Goal: Task Accomplishment & Management: Manage account settings

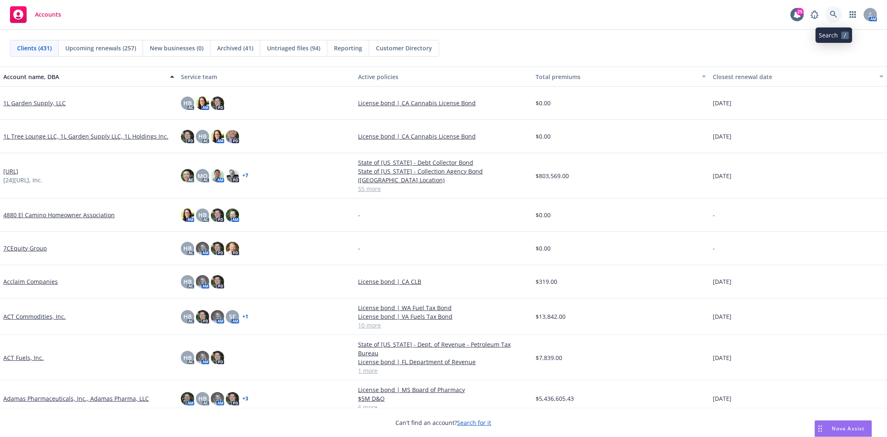
click at [830, 14] on icon at bounding box center [833, 14] width 7 height 7
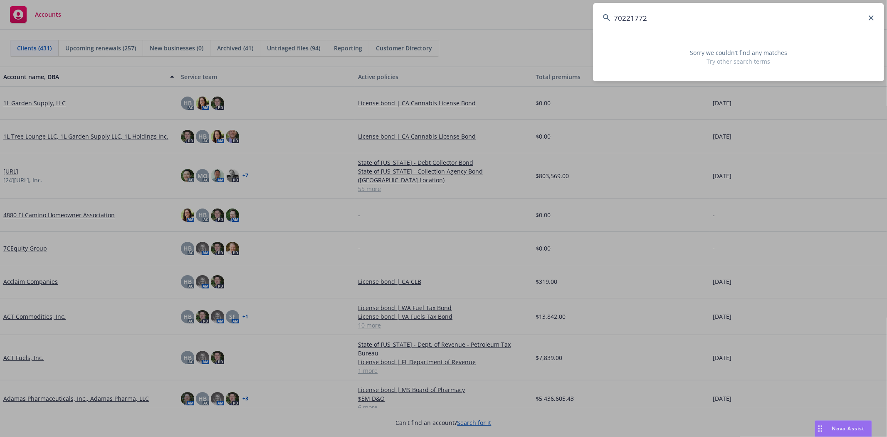
drag, startPoint x: 663, startPoint y: 13, endPoint x: 429, endPoint y: 22, distance: 234.0
click at [429, 22] on div "70221772 Sorry we couldn’t find any matches Try other search terms" at bounding box center [443, 218] width 887 height 437
paste input "TMS90318564"
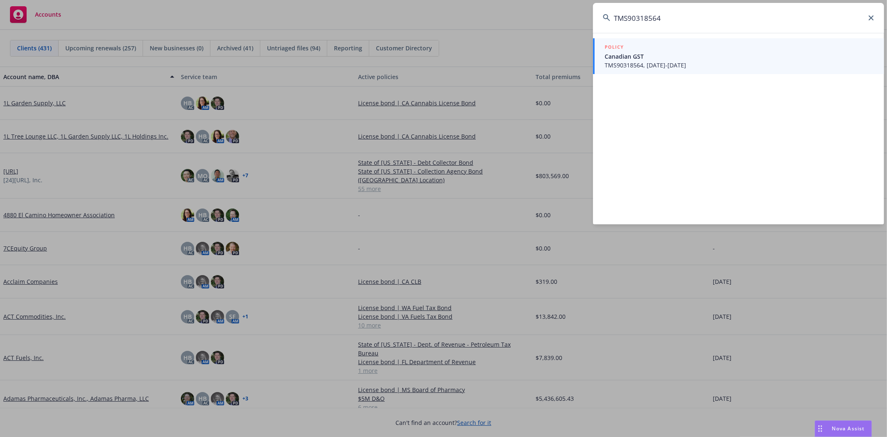
type input "TMS90318564"
click at [816, 53] on span "Canadian GST" at bounding box center [740, 56] width 270 height 9
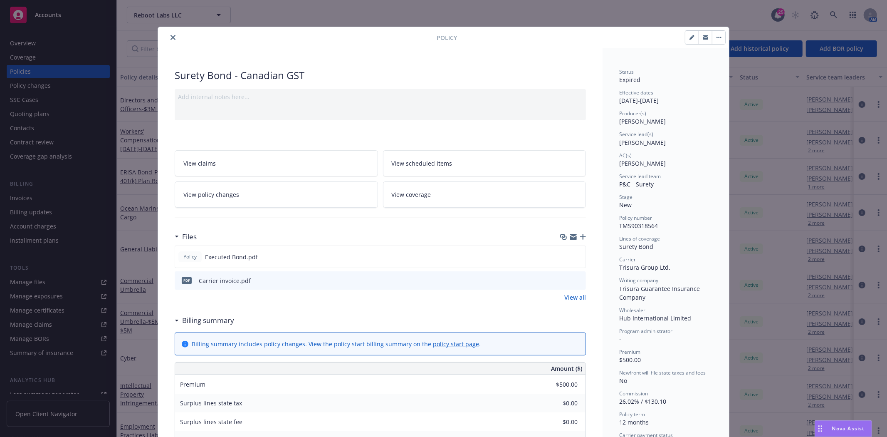
click at [171, 37] on icon "close" at bounding box center [173, 37] width 5 height 5
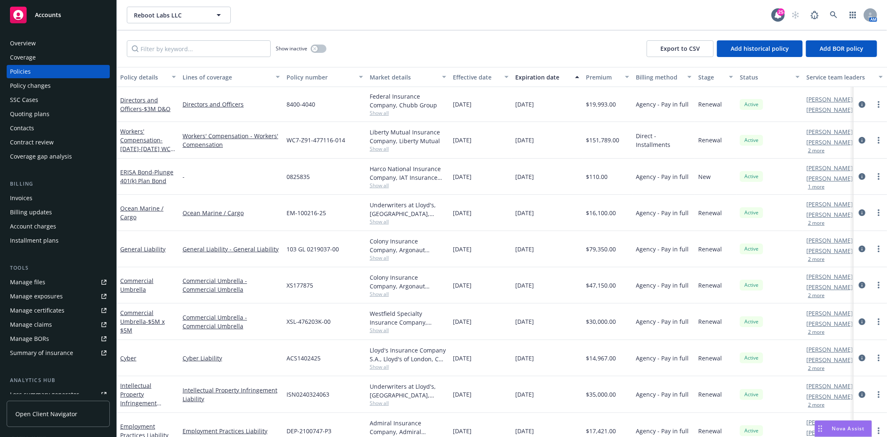
drag, startPoint x: 159, startPoint y: 35, endPoint x: 167, endPoint y: 46, distance: 13.6
click at [159, 36] on div "Show inactive Export to CSV Add historical policy Add BOR policy" at bounding box center [502, 48] width 770 height 37
drag, startPoint x: 167, startPoint y: 46, endPoint x: 167, endPoint y: 52, distance: 6.7
click at [167, 47] on input "Filter by keyword..." at bounding box center [199, 48] width 144 height 17
paste input "TMS90318564"
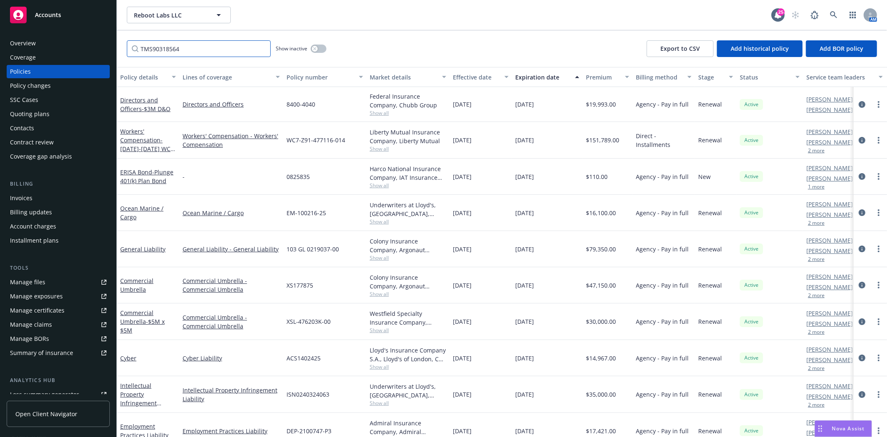
type input "TMS90318564"
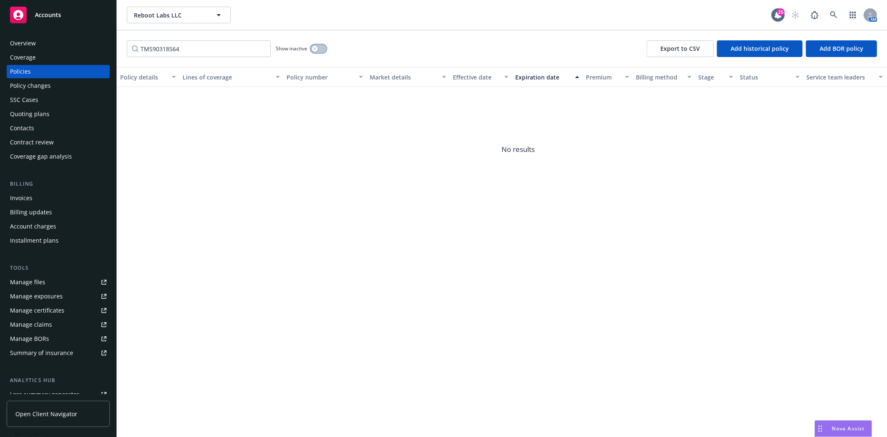
click at [312, 49] on div "button" at bounding box center [315, 49] width 6 height 6
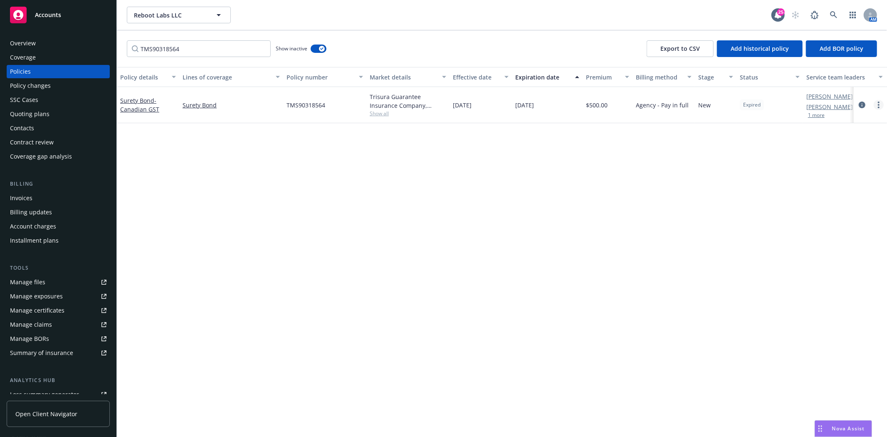
click at [879, 105] on circle "more" at bounding box center [879, 105] width 2 height 2
click at [822, 140] on link "Renew with incumbent" at bounding box center [835, 138] width 98 height 17
select select "12"
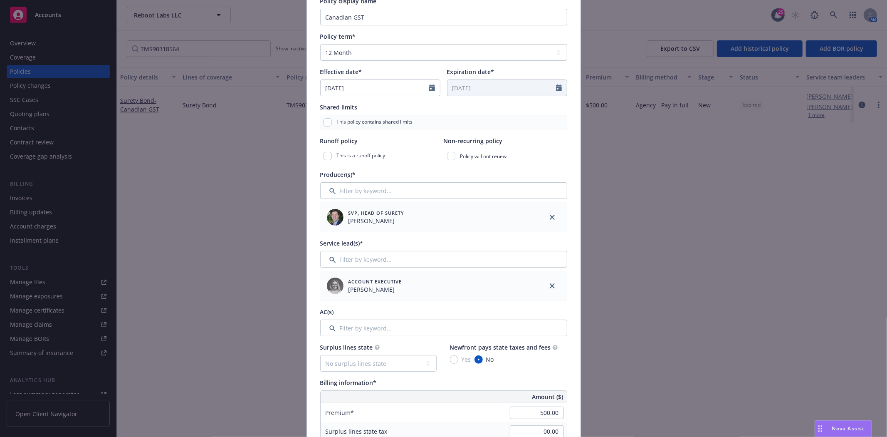
scroll to position [139, 0]
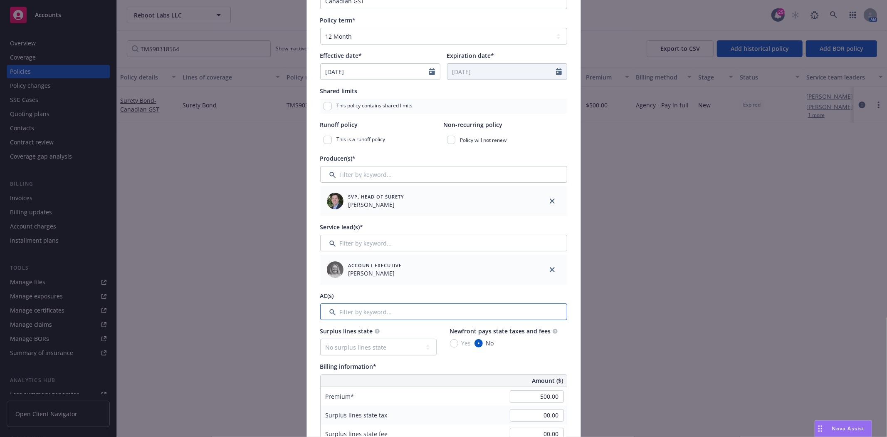
click at [357, 310] on input "Filter by keyword..." at bounding box center [443, 311] width 247 height 17
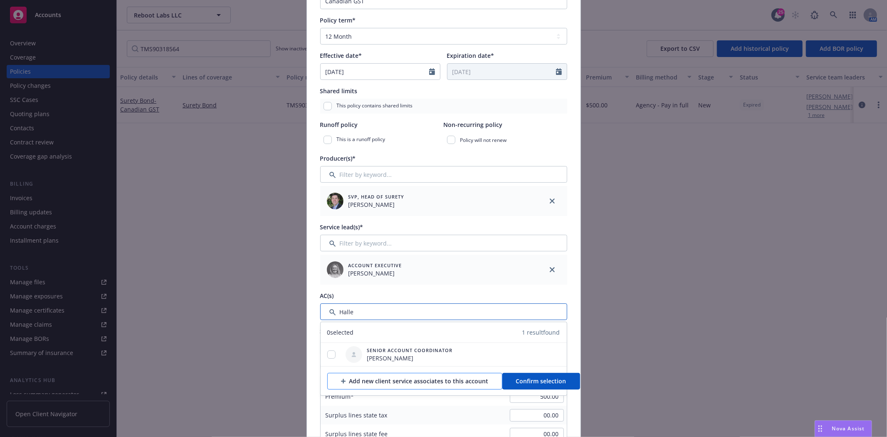
type input "Halle"
click at [390, 384] on div "Add new client service associates to this account" at bounding box center [415, 381] width 148 height 16
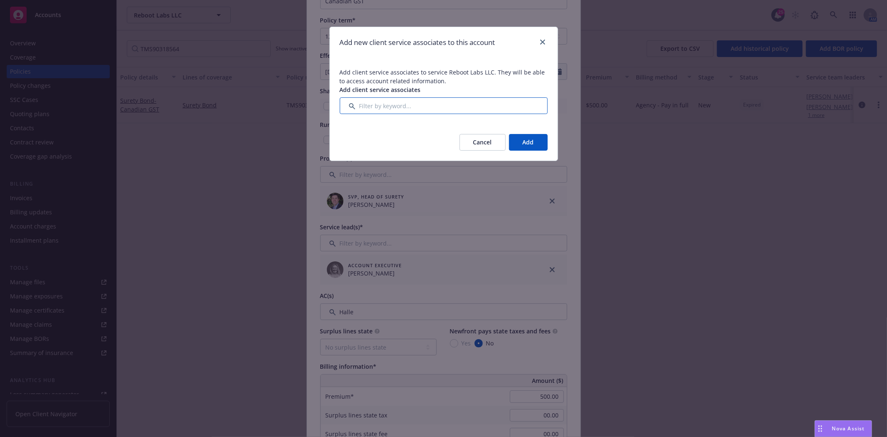
click at [450, 110] on input "Filter by keyword..." at bounding box center [444, 105] width 208 height 17
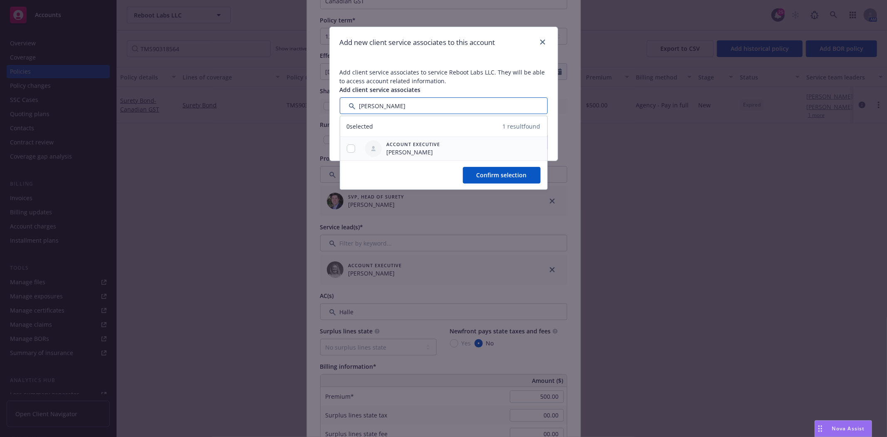
type input "Susan"
click at [352, 148] on input "checkbox" at bounding box center [351, 148] width 8 height 8
checkbox input "true"
click at [530, 175] on button "Confirm selection" at bounding box center [502, 175] width 78 height 17
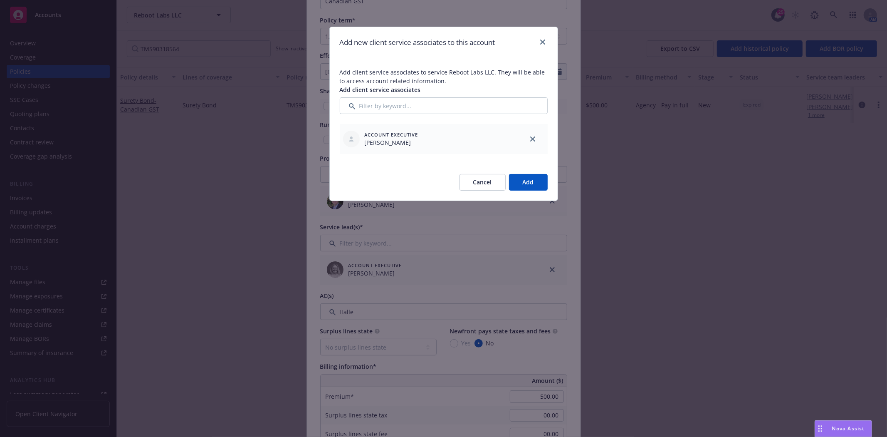
drag, startPoint x: 536, startPoint y: 179, endPoint x: 543, endPoint y: 197, distance: 18.7
click at [537, 179] on button "Add" at bounding box center [528, 182] width 39 height 17
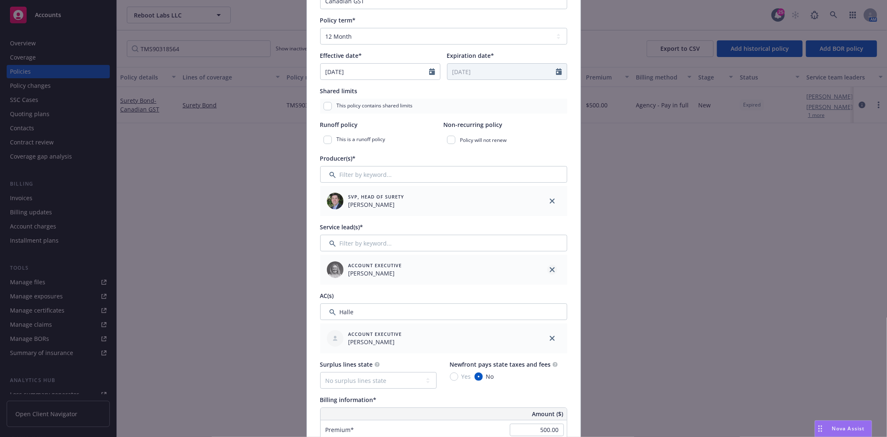
click at [550, 267] on icon "close" at bounding box center [552, 269] width 5 height 5
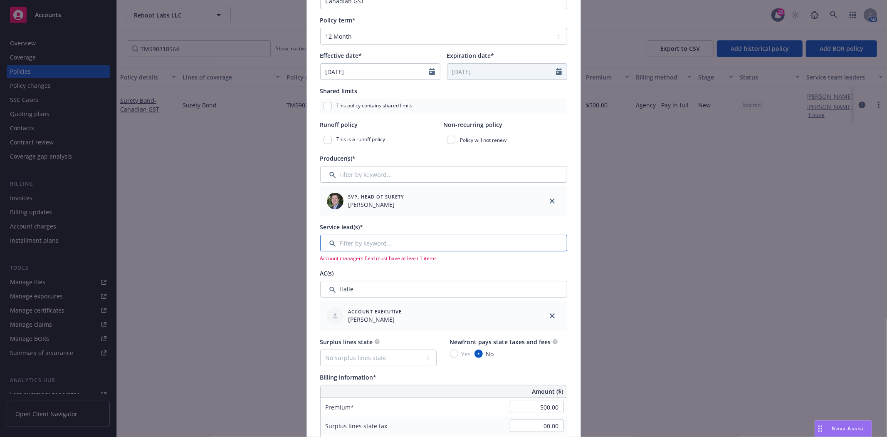
click at [426, 243] on input "Filter by keyword..." at bounding box center [443, 243] width 247 height 17
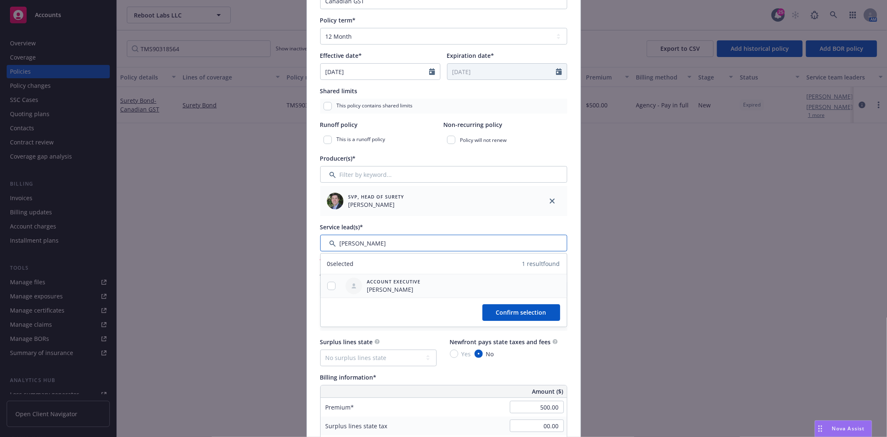
type input "Susan"
click at [330, 285] on input "checkbox" at bounding box center [331, 286] width 8 height 8
checkbox input "true"
click at [518, 312] on span "Confirm selection" at bounding box center [521, 312] width 50 height 8
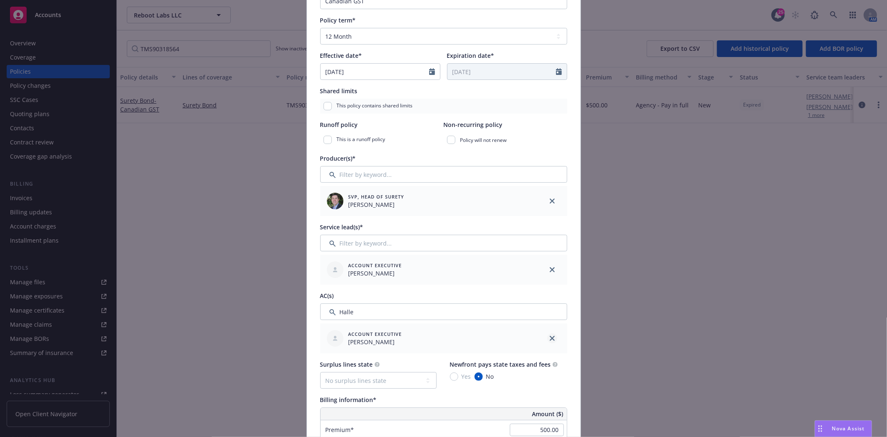
click at [550, 337] on icon "close" at bounding box center [552, 338] width 5 height 5
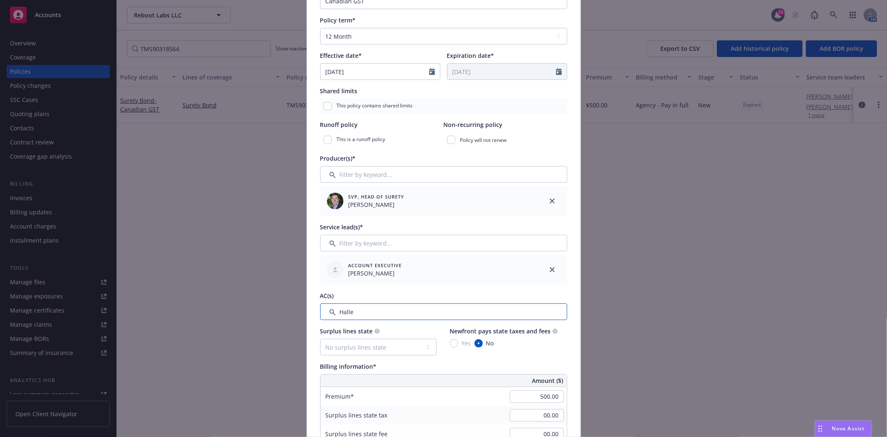
click at [404, 306] on input "Filter by keyword..." at bounding box center [443, 311] width 247 height 17
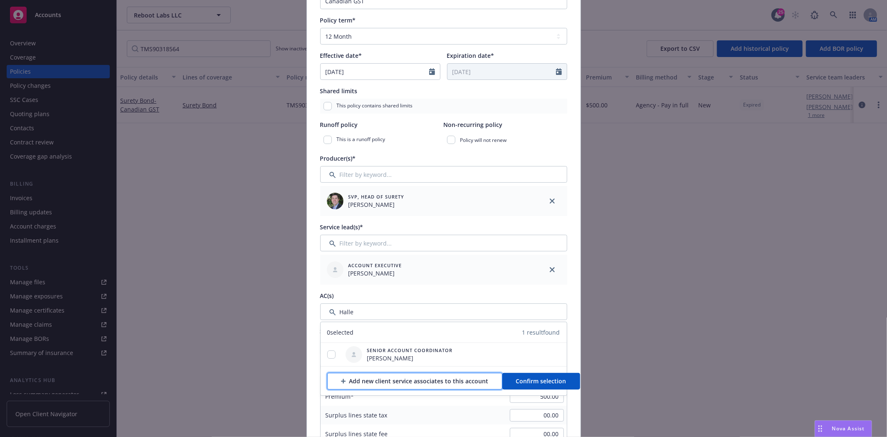
click at [386, 379] on div "Add new client service associates to this account" at bounding box center [415, 381] width 148 height 16
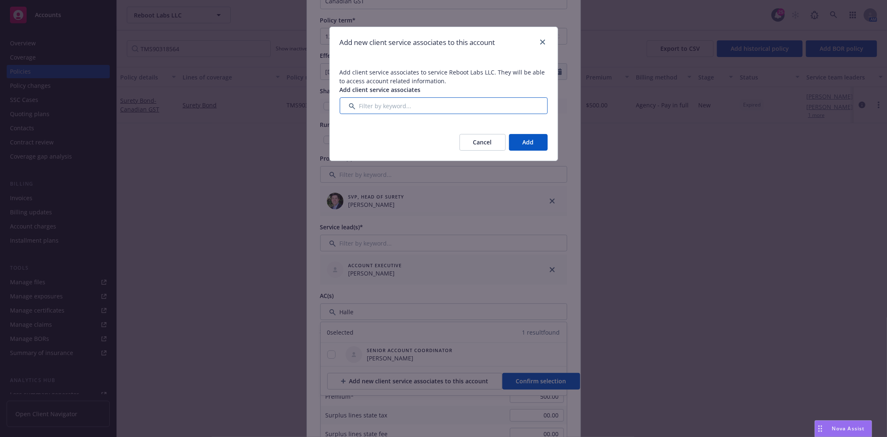
click at [413, 107] on input "Filter by keyword..." at bounding box center [444, 105] width 208 height 17
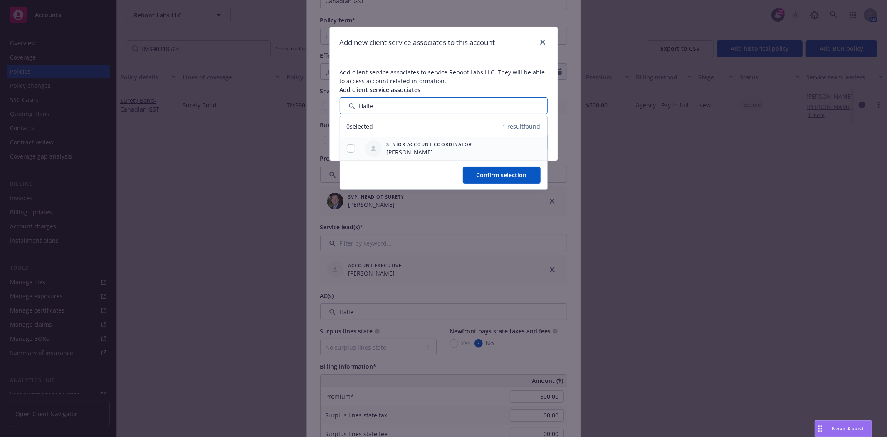
type input "Halle"
click at [348, 147] on input "checkbox" at bounding box center [351, 148] width 8 height 8
checkbox input "true"
click at [494, 172] on span "Confirm selection" at bounding box center [502, 175] width 50 height 8
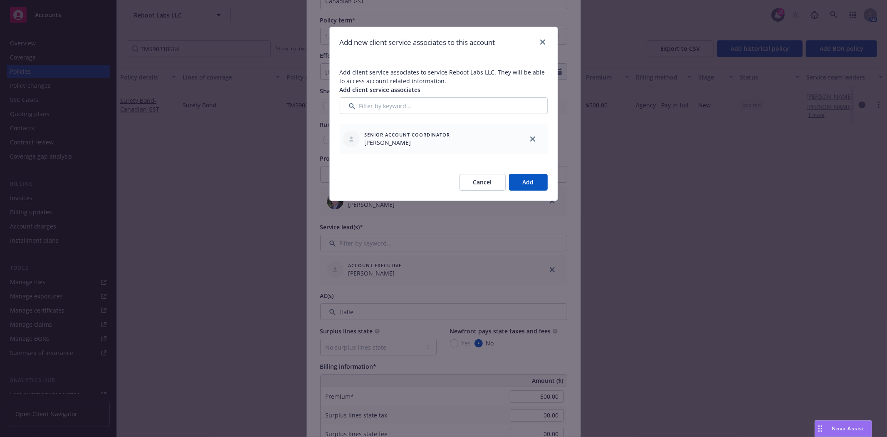
click at [526, 182] on button "Add" at bounding box center [528, 182] width 39 height 17
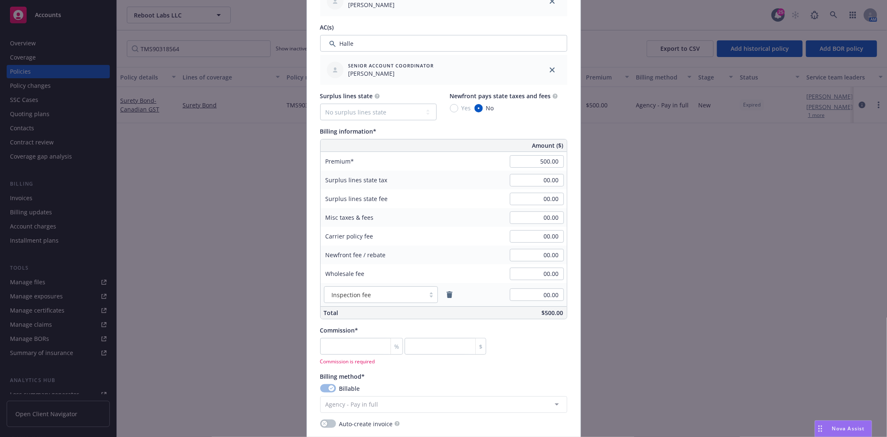
scroll to position [416, 0]
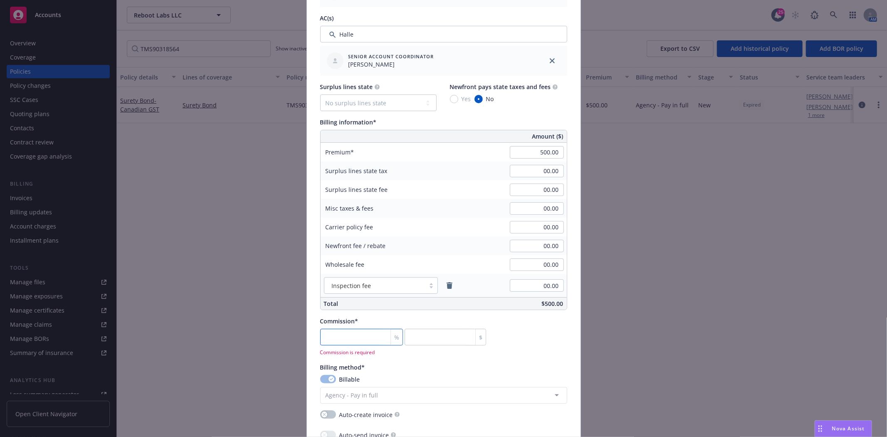
click at [343, 330] on input "number" at bounding box center [361, 337] width 83 height 17
type input "3"
type input "15"
type input "30"
type input "150"
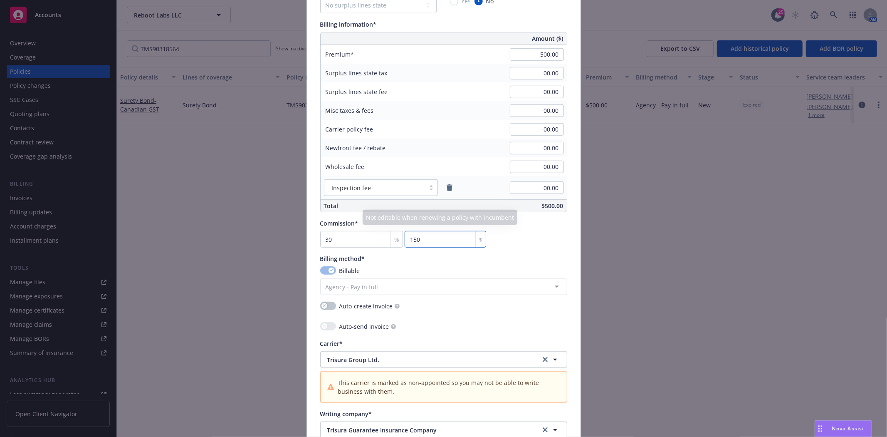
scroll to position [555, 0]
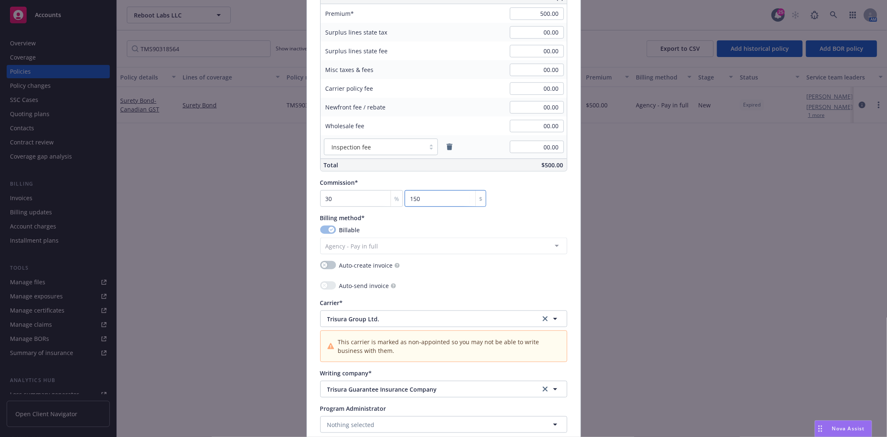
type input "0.2"
type input "1"
type input "2.4"
type input "12"
type input "24.6"
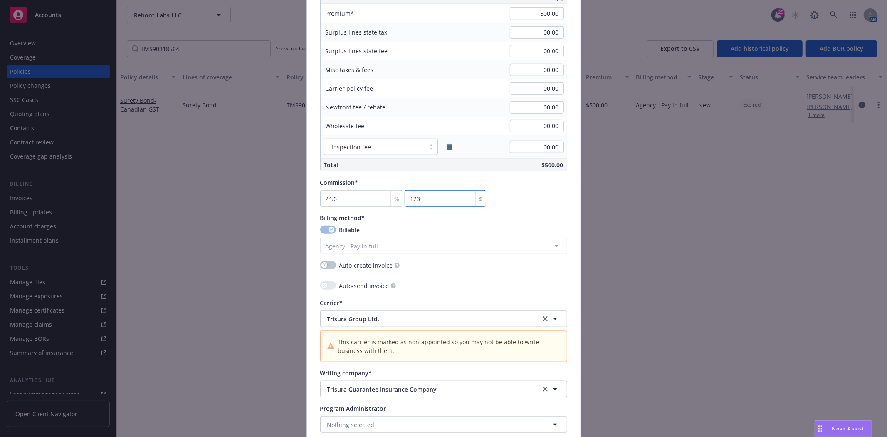
type input "123"
click at [444, 196] on input "123" at bounding box center [446, 198] width 82 height 17
type input "24.68"
type input "123.4"
type input "24.682"
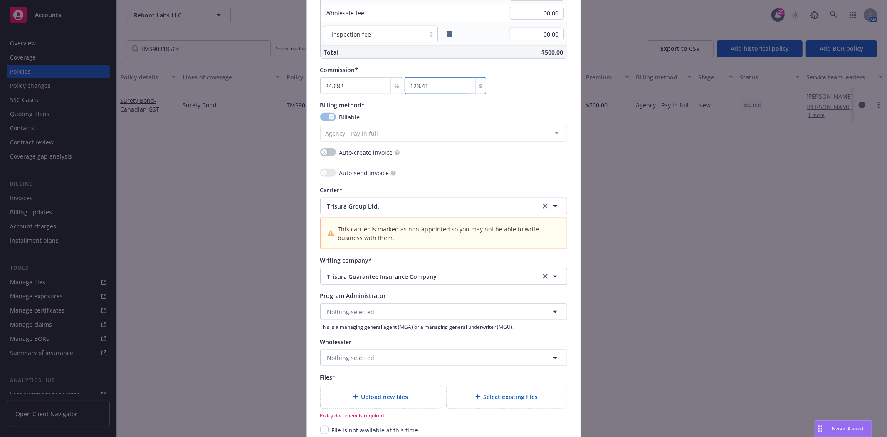
scroll to position [647, 0]
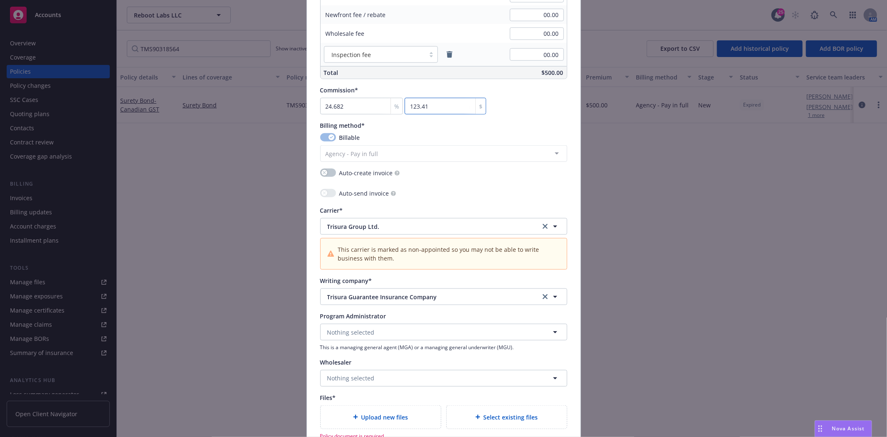
type input "123.41"
click at [354, 342] on div "Nothing selected This is a managing general agent (MGA) or a managing general u…" at bounding box center [443, 337] width 247 height 27
click at [355, 335] on span "Nothing selected" at bounding box center [350, 332] width 47 height 9
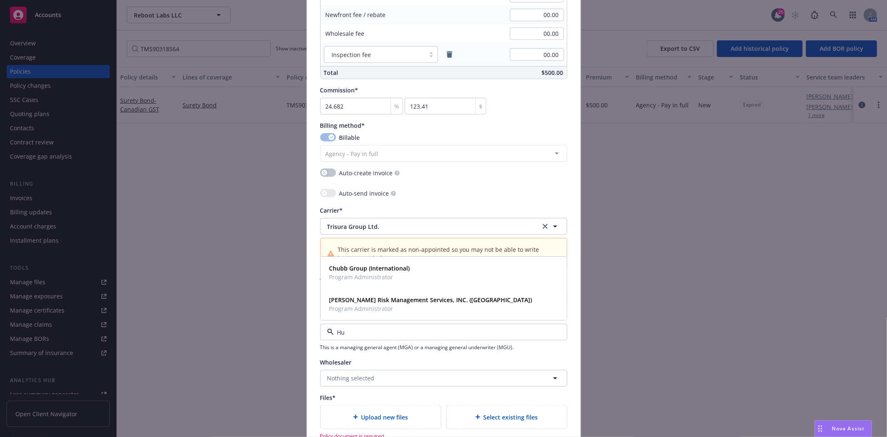
scroll to position [0, 0]
type input "Hub"
click at [387, 329] on input "Hub" at bounding box center [442, 332] width 216 height 9
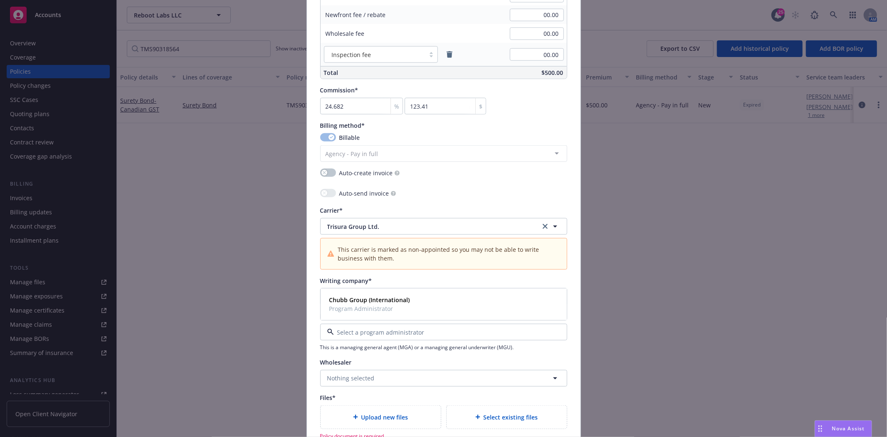
click at [387, 329] on input at bounding box center [442, 332] width 216 height 9
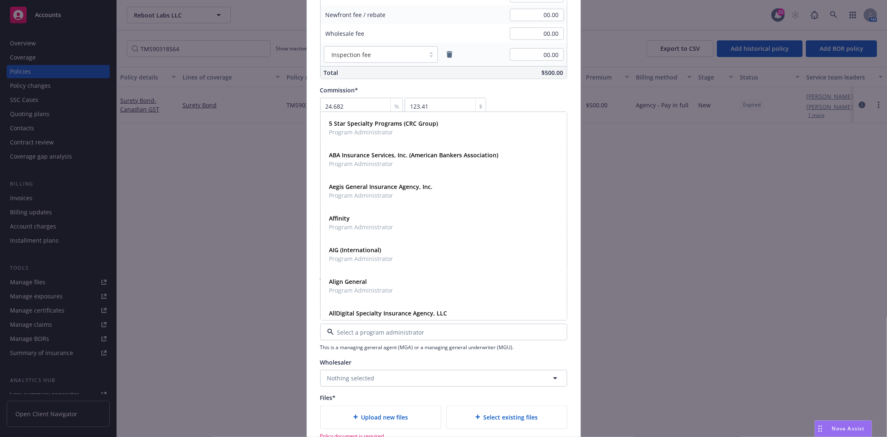
click at [340, 368] on div "Wholesaler Nothing selected" at bounding box center [443, 372] width 247 height 29
click at [342, 374] on span "Nothing selected" at bounding box center [350, 378] width 47 height 9
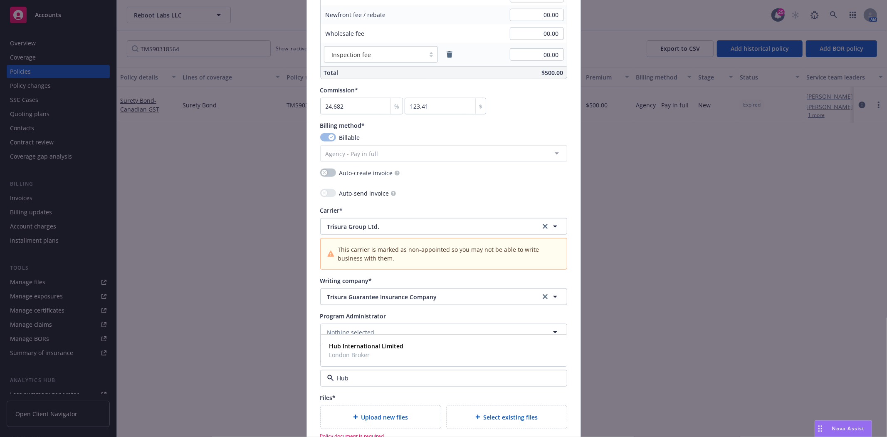
type input "Hub i"
click at [355, 344] on strong "Hub International Limited" at bounding box center [366, 346] width 74 height 8
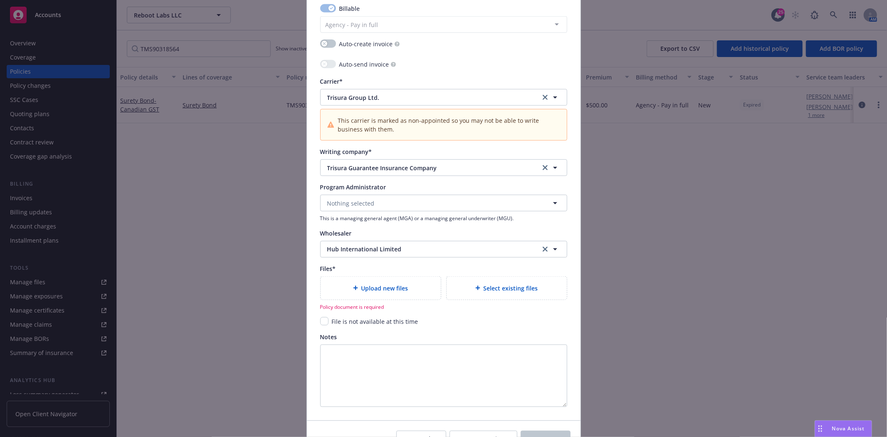
scroll to position [785, 0]
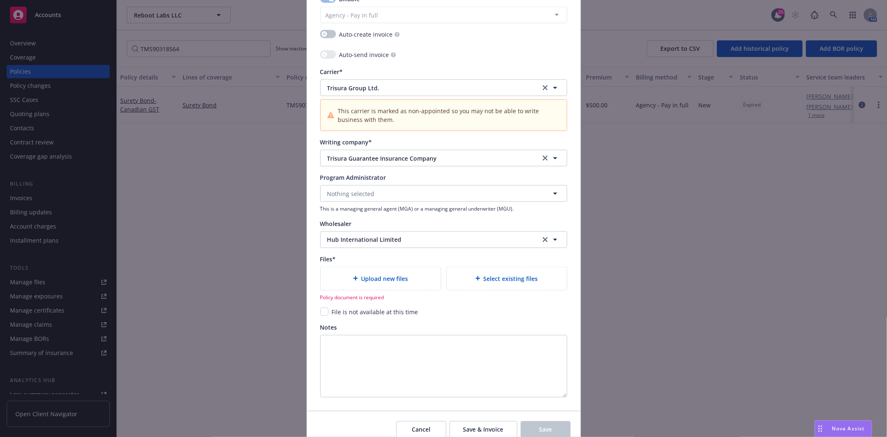
drag, startPoint x: 542, startPoint y: 156, endPoint x: 539, endPoint y: 146, distance: 11.2
click at [541, 151] on button "Trisura Guarantee Insurance Company" at bounding box center [443, 158] width 247 height 17
click at [543, 89] on icon "clear selection" at bounding box center [545, 87] width 5 height 5
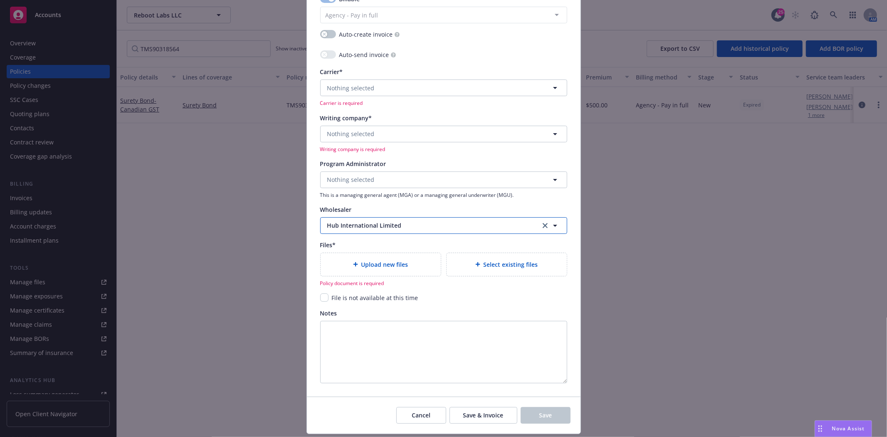
click at [410, 229] on span "Hub International Limited" at bounding box center [427, 225] width 201 height 9
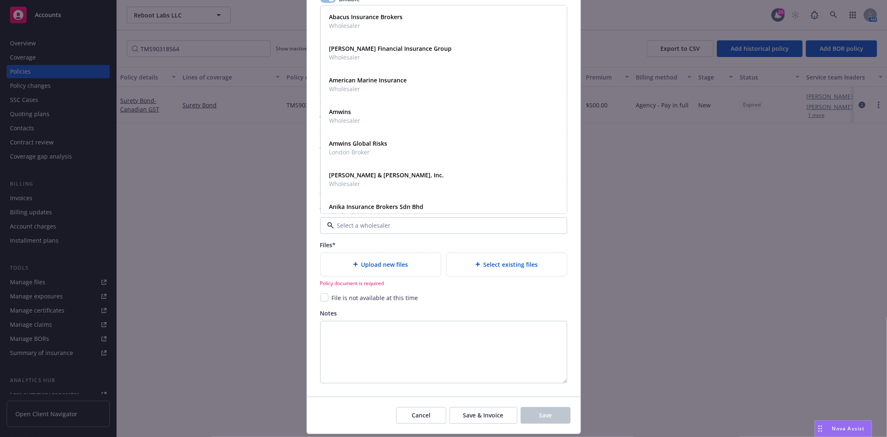
click at [410, 231] on div at bounding box center [443, 225] width 247 height 17
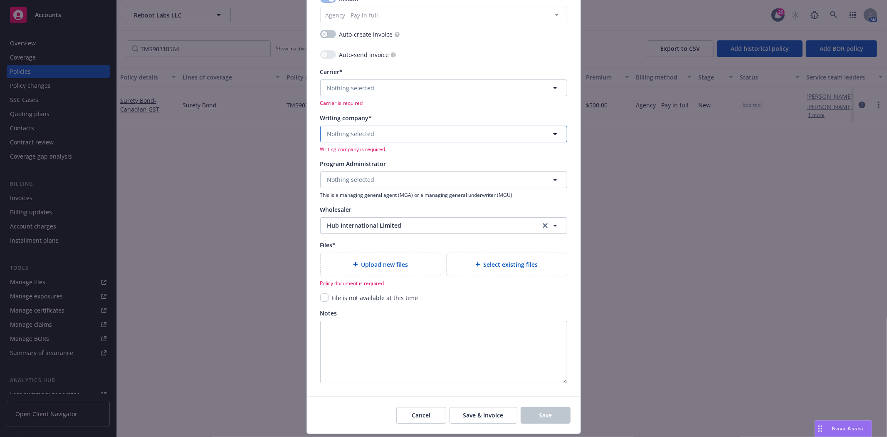
click at [381, 134] on button "Nothing selected" at bounding box center [443, 134] width 247 height 17
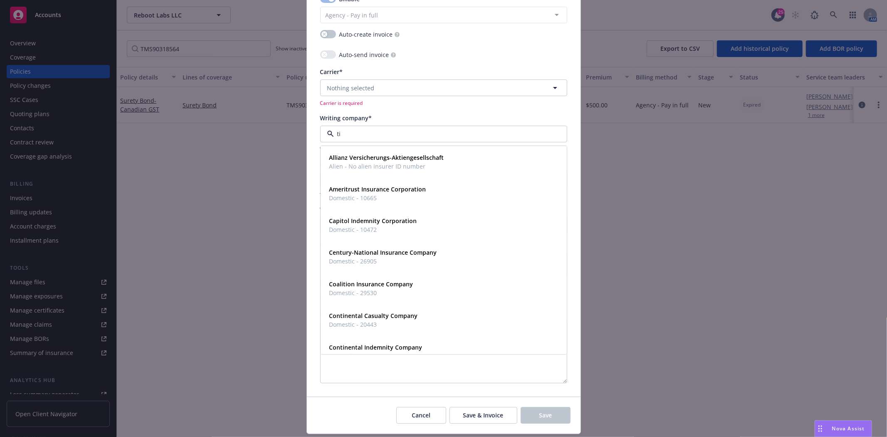
type input "t"
click at [410, 423] on button "Cancel" at bounding box center [421, 415] width 50 height 17
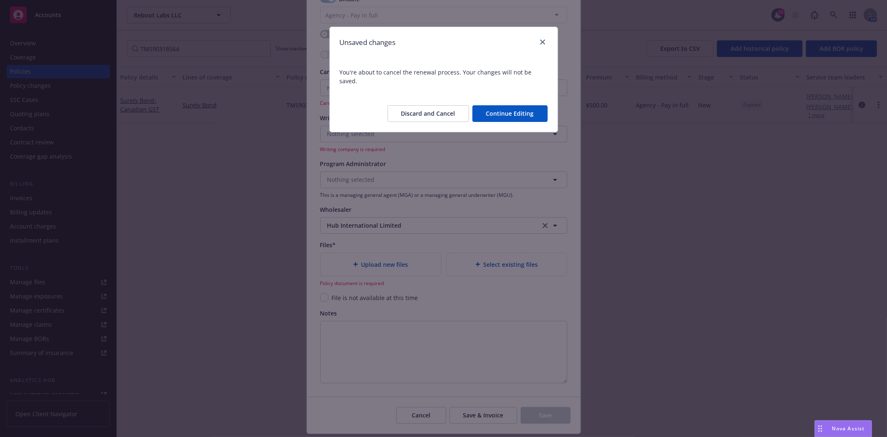
click at [421, 105] on button "Discard and Cancel" at bounding box center [429, 113] width 82 height 17
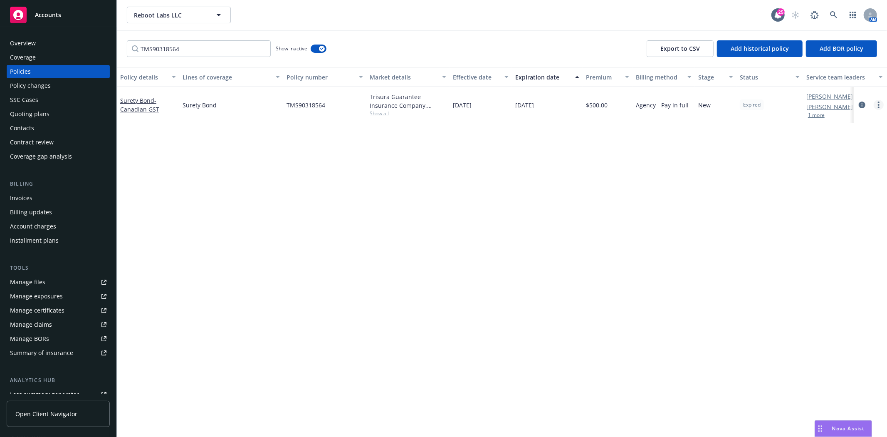
click at [884, 104] on div at bounding box center [870, 105] width 33 height 36
click at [879, 107] on circle "more" at bounding box center [879, 108] width 2 height 2
click at [824, 142] on link "Renew with incumbent" at bounding box center [835, 138] width 98 height 17
select select "12"
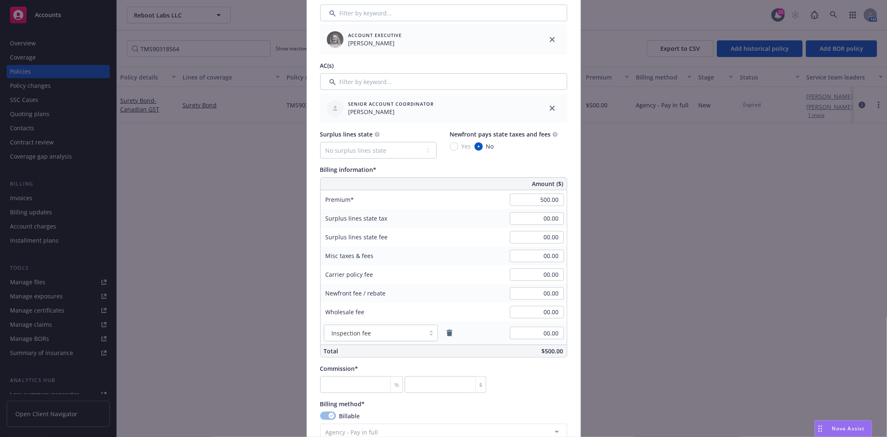
scroll to position [369, 0]
click at [367, 380] on input "number" at bounding box center [361, 383] width 83 height 17
type input "0"
type input "0.4"
type input "2"
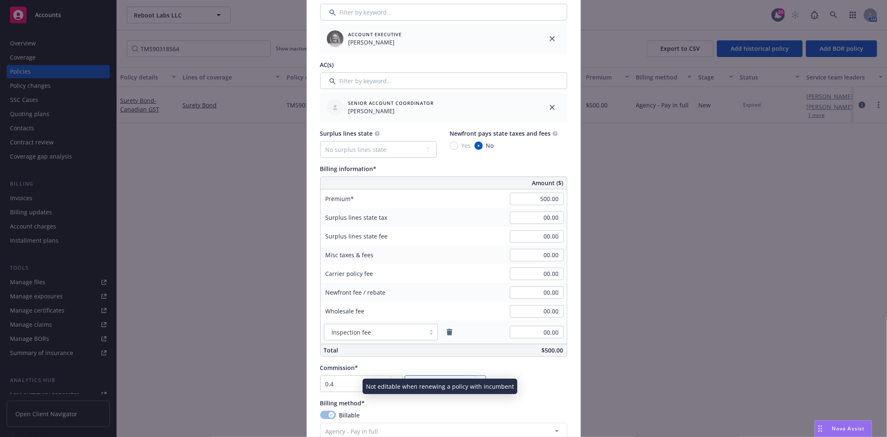
type input "0"
type input "0.2"
type input "01"
type input "2.4"
type input "012"
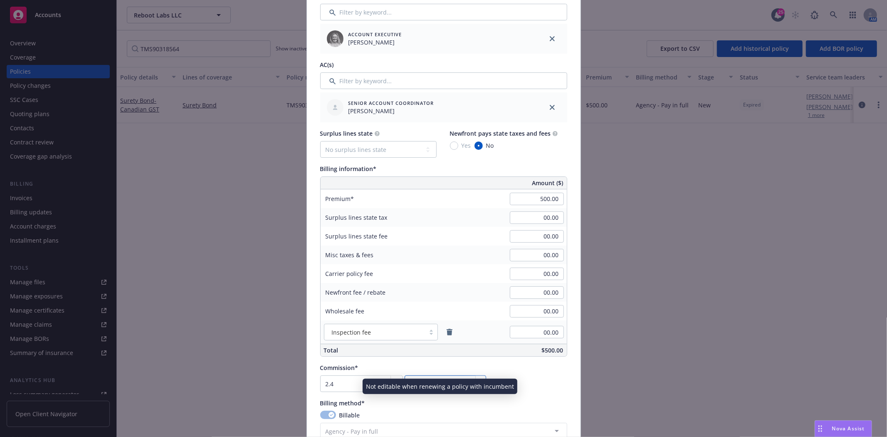
type input "24.6"
type input "0123"
type input "24.68"
type input "0123.40"
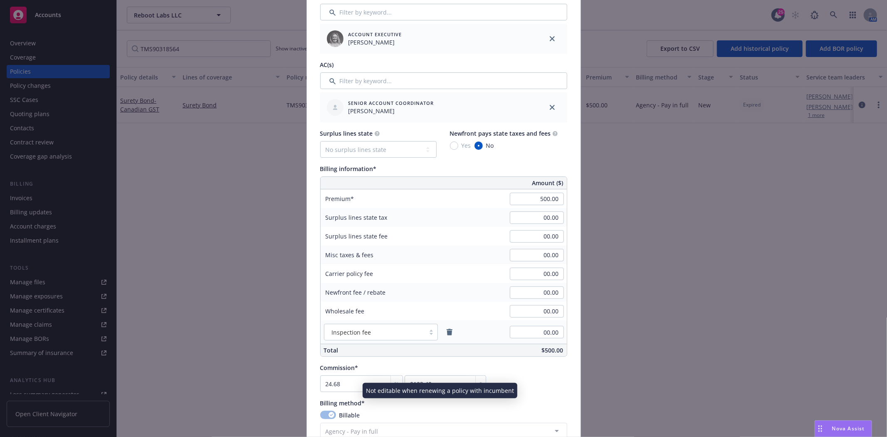
click at [504, 380] on div "Not editable when renewing a policy with incumbent" at bounding box center [440, 386] width 155 height 15
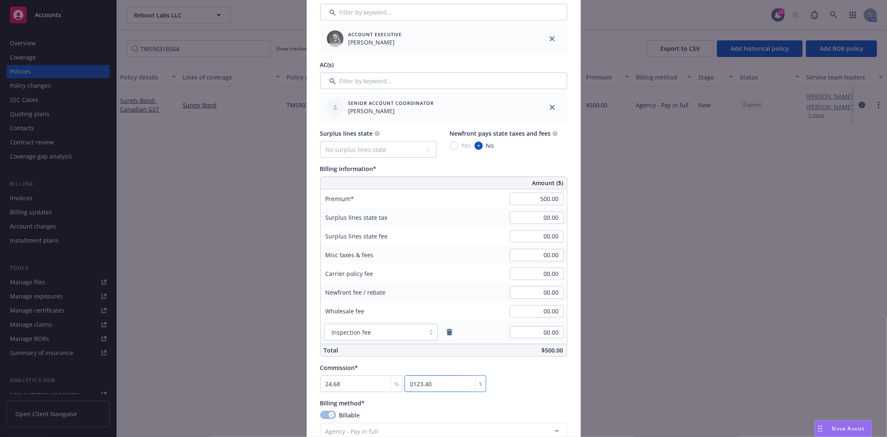
type input "0.2"
type input "1"
type input "2.4"
type input "12"
type input "24.6"
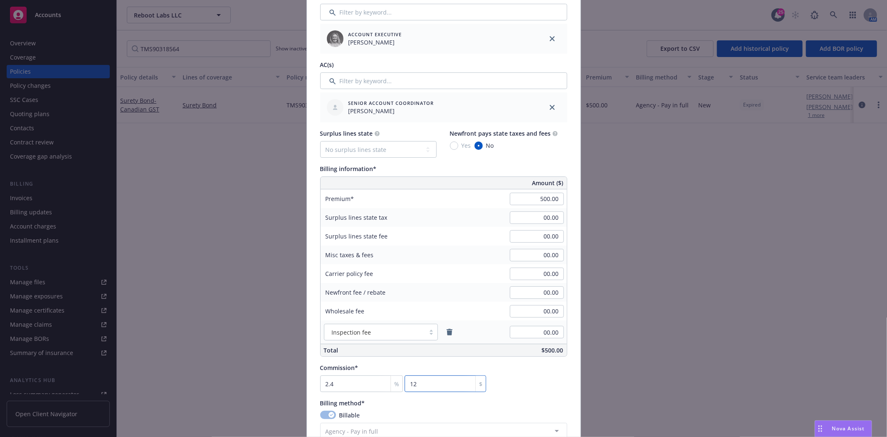
type input "123"
type input "24.68"
type input "123.4"
type input "24.682"
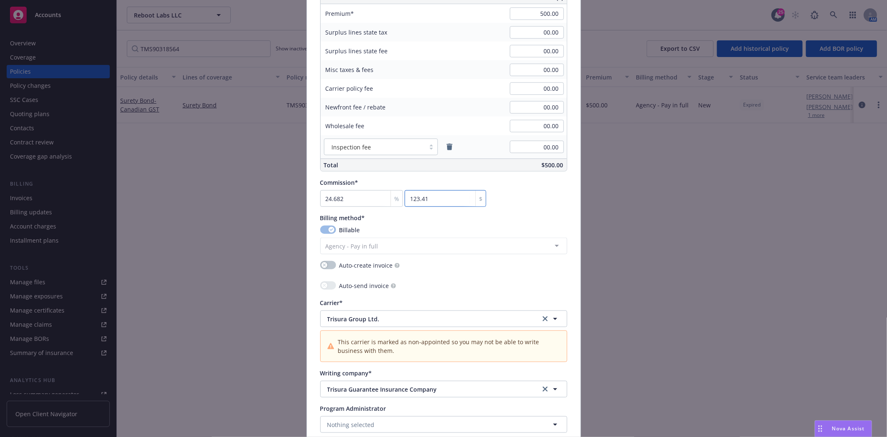
scroll to position [601, 0]
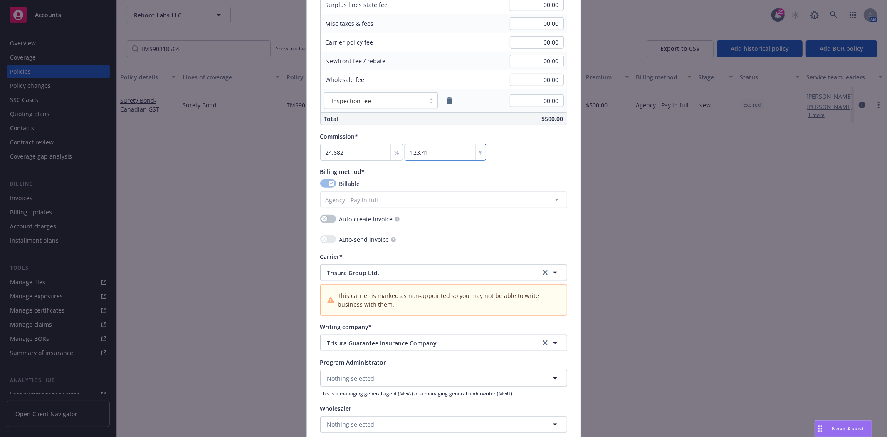
type input "123.41"
click at [355, 380] on span "Nothing selected" at bounding box center [350, 378] width 47 height 9
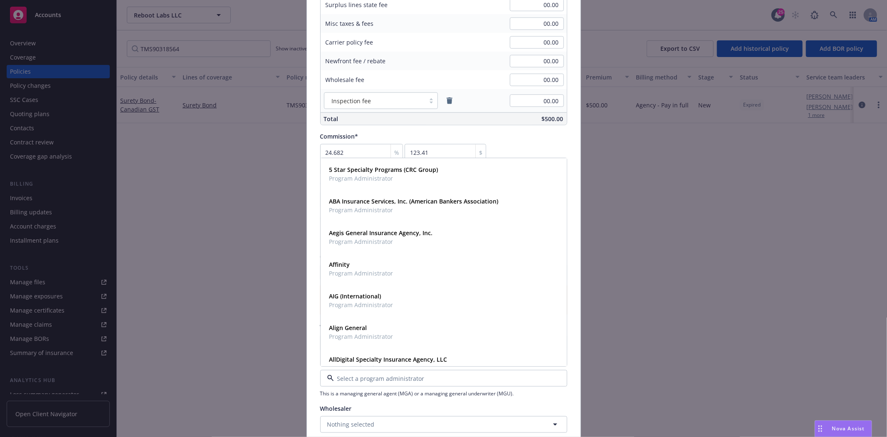
click at [320, 400] on div "Policy number* TMS90318564 Policy number not available at this time Policy disp…" at bounding box center [443, 21] width 247 height 1100
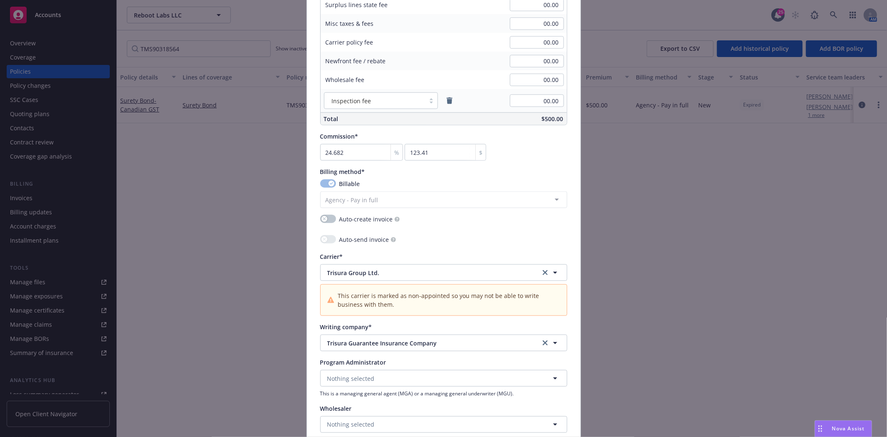
scroll to position [785, 0]
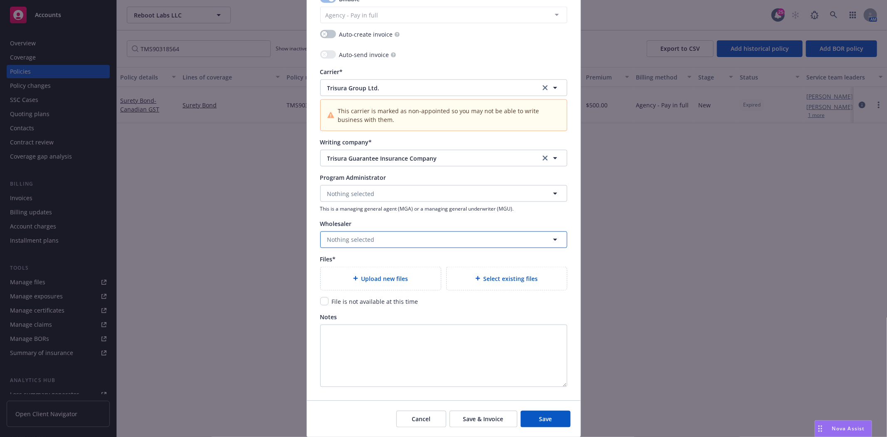
click at [332, 238] on span "Nothing selected" at bounding box center [350, 239] width 47 height 9
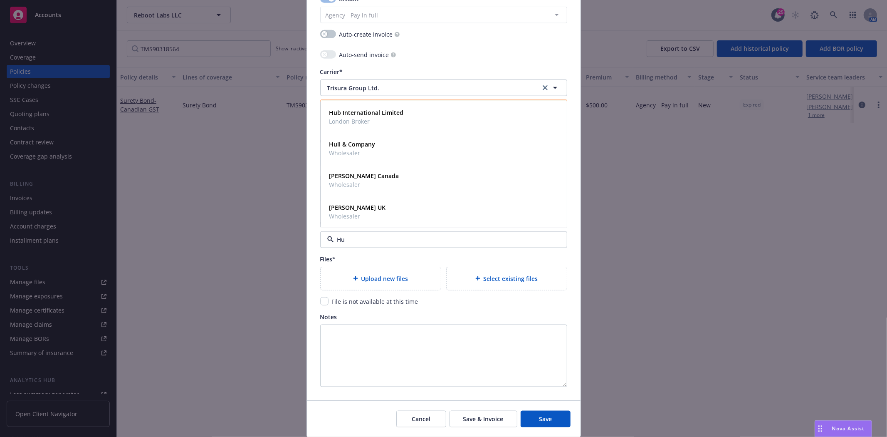
type input "Hub"
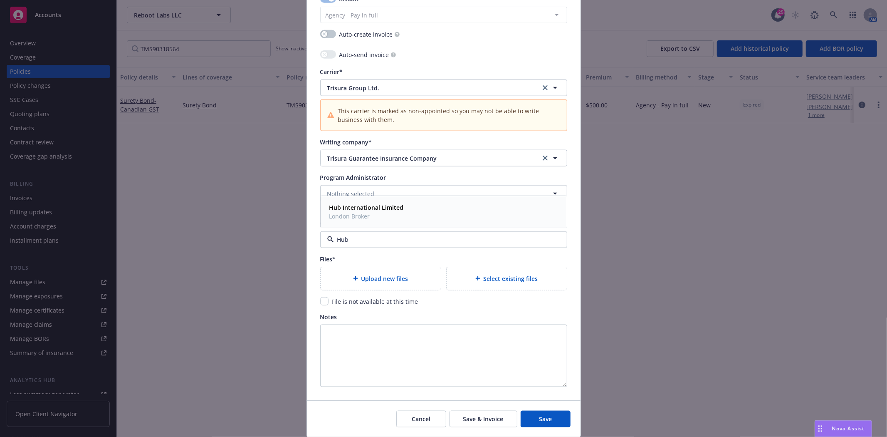
click at [356, 205] on strong "Hub International Limited" at bounding box center [366, 207] width 74 height 8
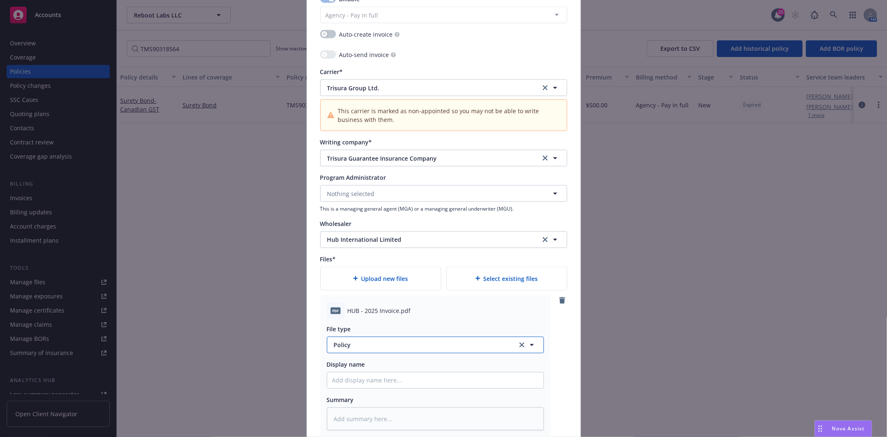
click at [357, 346] on span "Policy" at bounding box center [421, 344] width 174 height 9
type input "Invoic"
click at [359, 325] on span "Invoice - Third Party" at bounding box center [364, 321] width 57 height 9
click at [352, 310] on span "HUB - 2025 Invoice.pdf" at bounding box center [379, 310] width 63 height 9
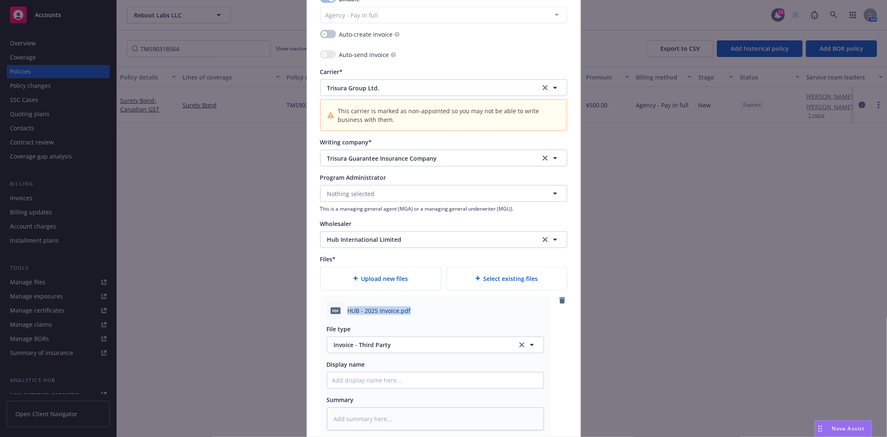
click at [352, 310] on span "HUB - 2025 Invoice.pdf" at bounding box center [379, 310] width 63 height 9
copy span "HUB - 2025 Invoice.pdf"
click at [389, 381] on input "Policy display name" at bounding box center [435, 380] width 216 height 16
paste input "HUB - 2025 Invoice.pdf"
type textarea "x"
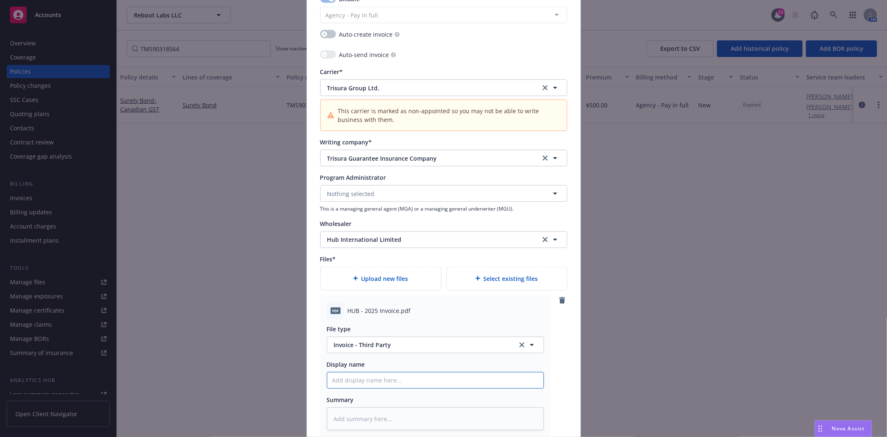
type input "HUB - 2025 Invoice.pdf"
type textarea "x"
type input "HUB - 2025 Invoice.pd"
type textarea "x"
type input "HUB - 2025 Invoice.p"
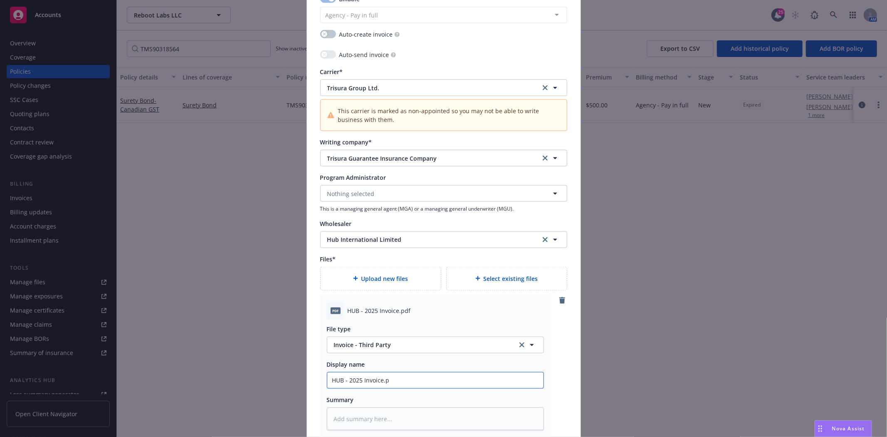
type textarea "x"
type input "HUB - 2025 Invoice."
type textarea "x"
type input "HUB - 2025 Invoice"
type textarea "x"
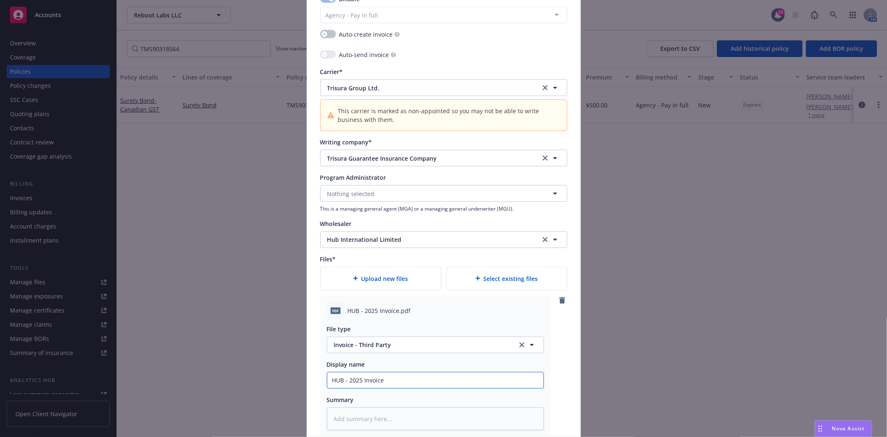
type input "HUB - 2025 Invoice B"
type textarea "x"
type input "HUB - 2025 Invoice Bo"
type textarea "x"
type input "HUB - 2025 Invoice Bon"
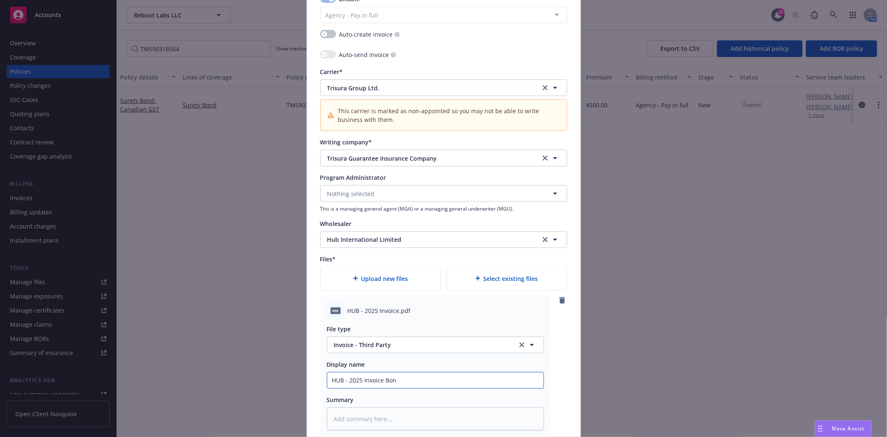
type textarea "x"
type input "HUB - 2025 Invoice Bond"
type textarea "x"
type input "HUB - 2025 Invoice Bond"
type textarea "x"
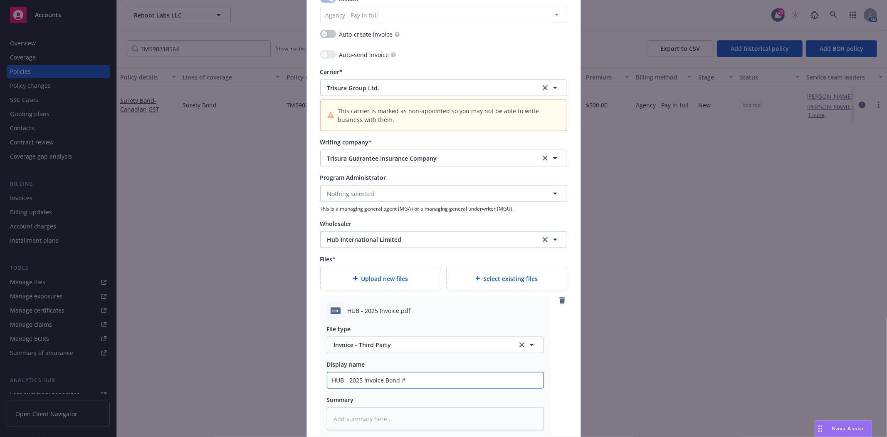
type input "HUB - 2025 Invoice Bond #"
click at [478, 383] on input "HUB - 2025 Invoice Bond #" at bounding box center [435, 380] width 216 height 16
paste input "TMS90318564"
type textarea "x"
type input "HUB - 2025 Invoice Bond #TMS90318564"
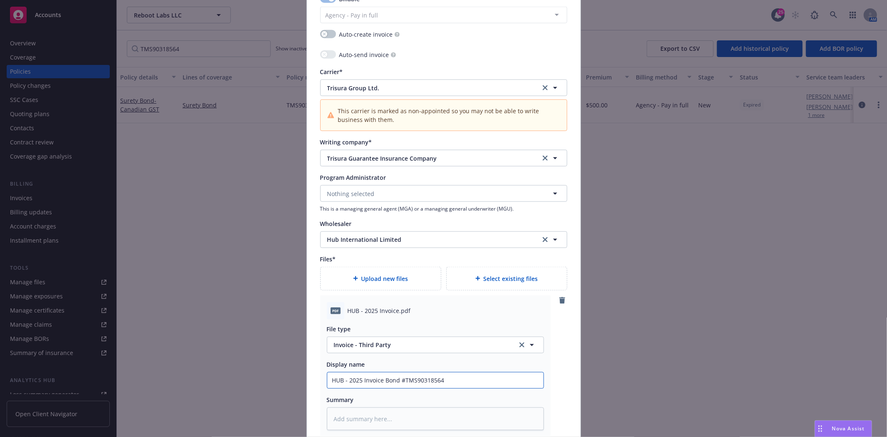
drag, startPoint x: 343, startPoint y: 379, endPoint x: 369, endPoint y: 394, distance: 29.8
click at [344, 379] on input "HUB - 2025 Invoice Bond #TMS90318564" at bounding box center [435, 380] width 216 height 16
type textarea "x"
type input "HUB 2025 Invoice Bond #TMS90318564"
type textarea "x"
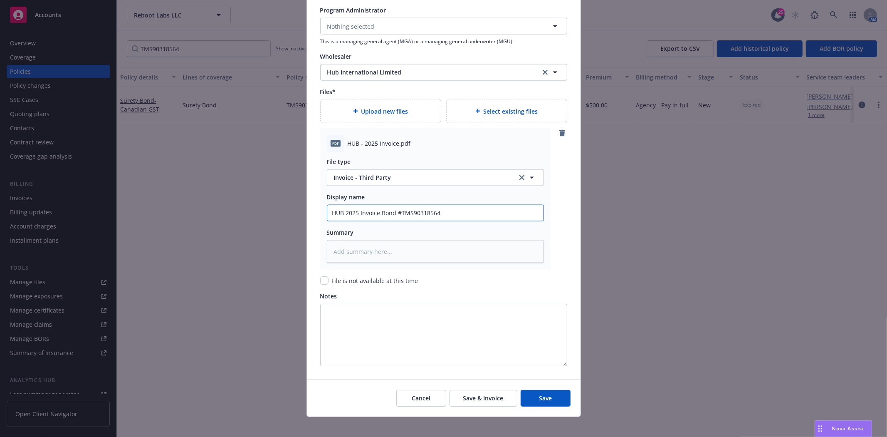
scroll to position [960, 0]
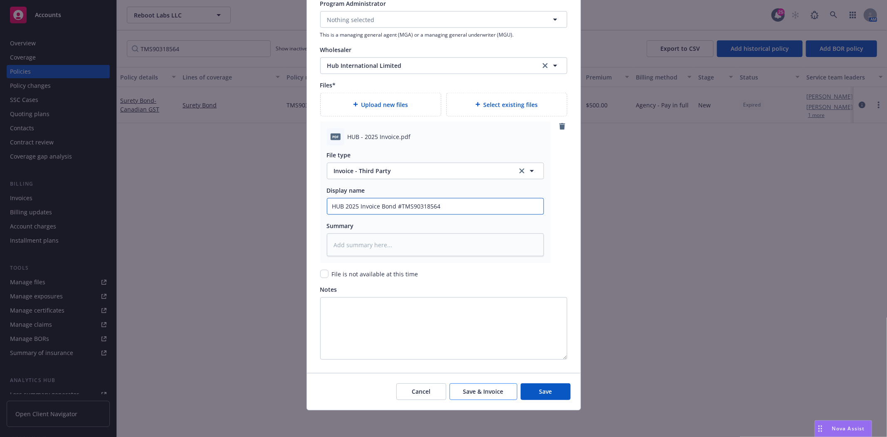
type input "HUB 2025 Invoice Bond #TMS90318564"
click at [489, 392] on span "Save & Invoice" at bounding box center [483, 391] width 40 height 8
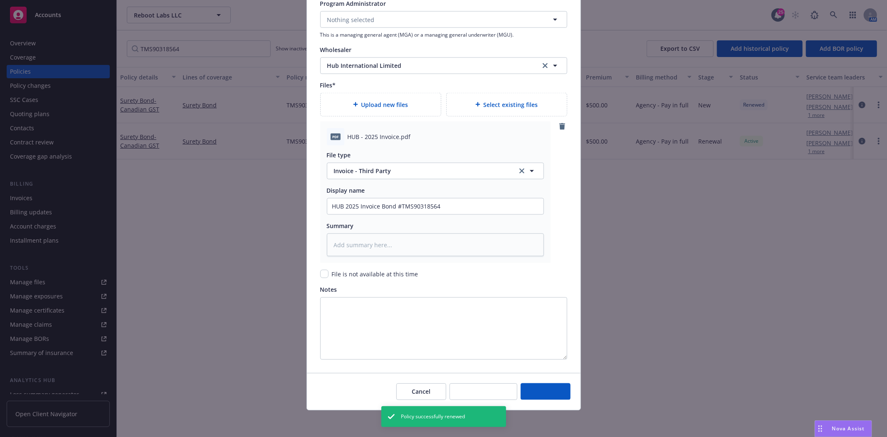
type textarea "x"
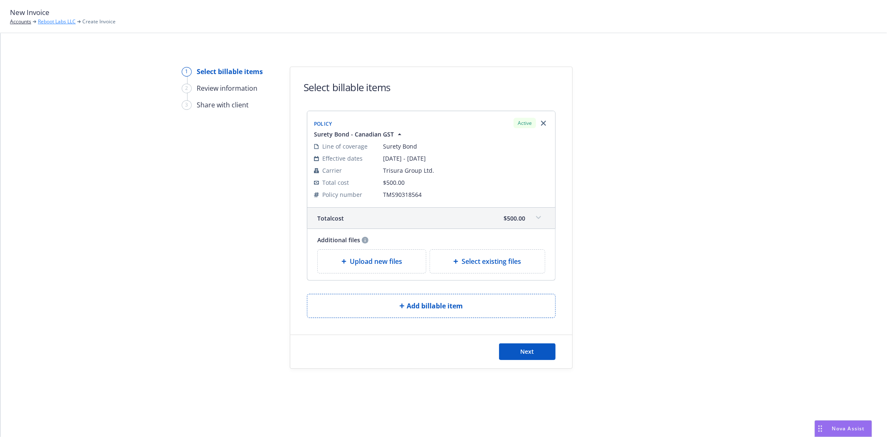
click at [72, 21] on link "Reboot Labs LLC" at bounding box center [57, 21] width 38 height 7
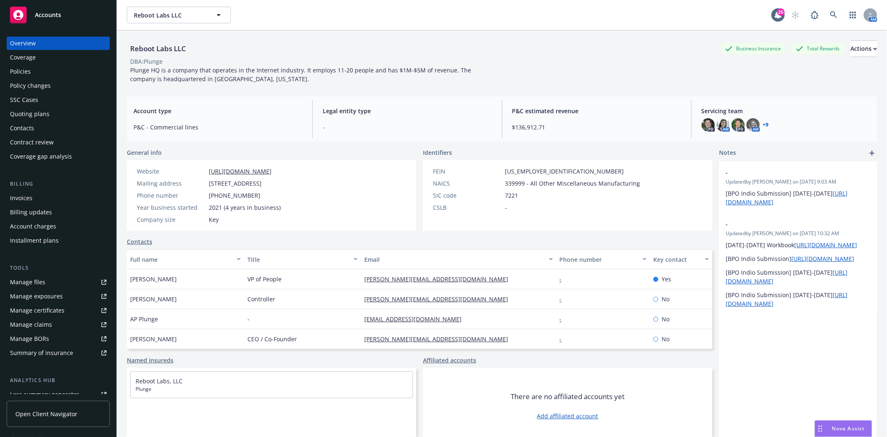
click at [18, 68] on div "Policies" at bounding box center [20, 71] width 21 height 13
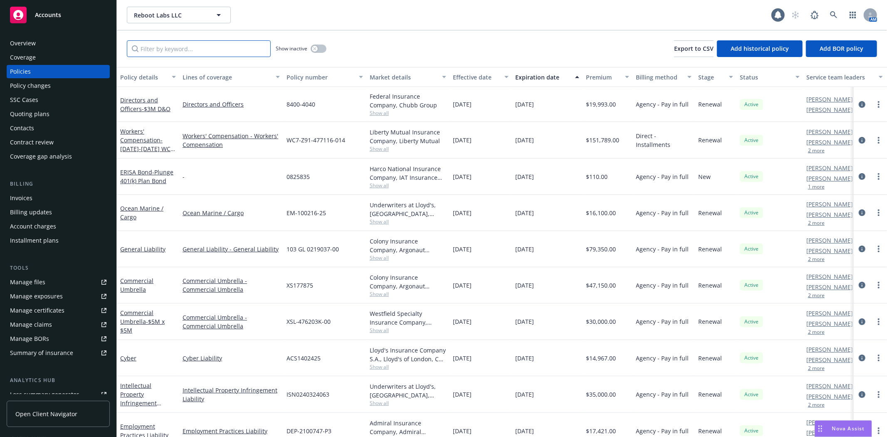
click at [219, 50] on input "Filter by keyword..." at bounding box center [199, 48] width 144 height 17
paste input "TMS90318564"
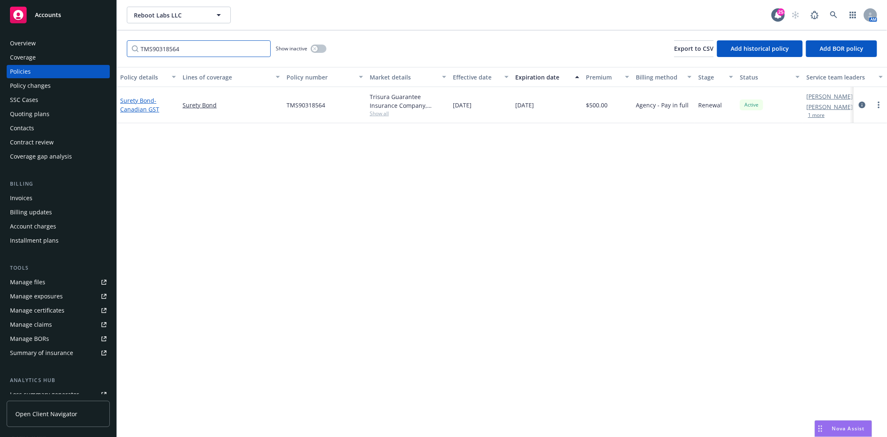
type input "TMS90318564"
click at [147, 100] on link "Surety Bond - Canadian GST" at bounding box center [139, 105] width 39 height 17
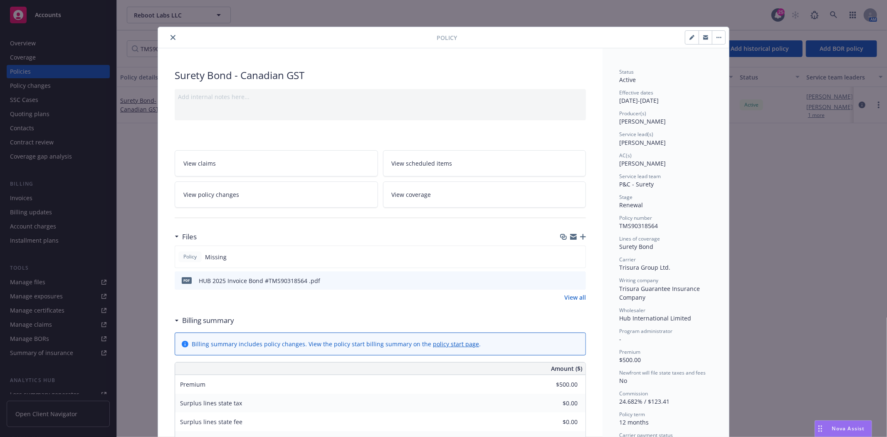
click at [691, 44] on button "button" at bounding box center [692, 37] width 13 height 13
select select "RENEWAL"
select select "12"
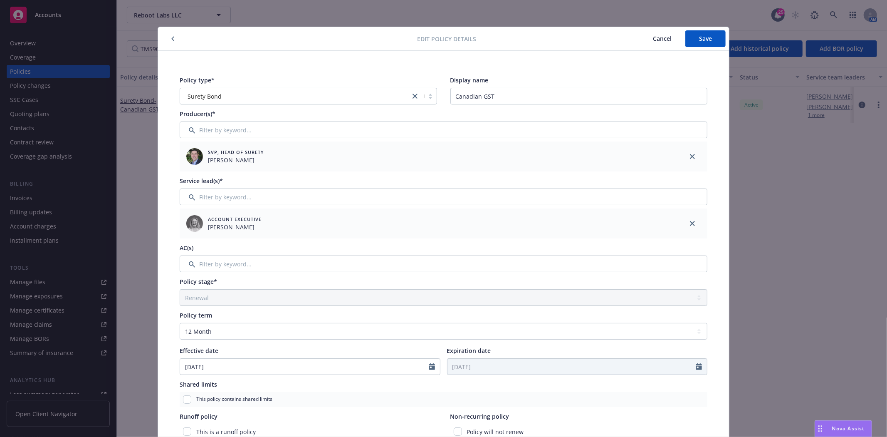
click at [674, 38] on button "Cancel" at bounding box center [662, 38] width 46 height 17
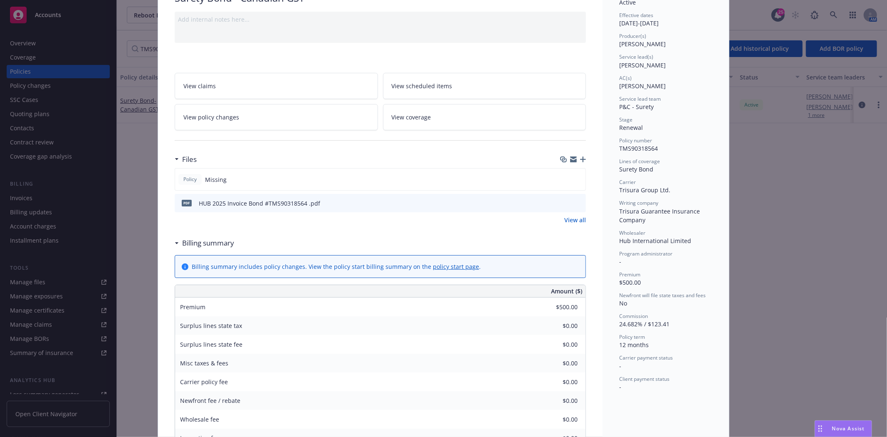
scroll to position [277, 0]
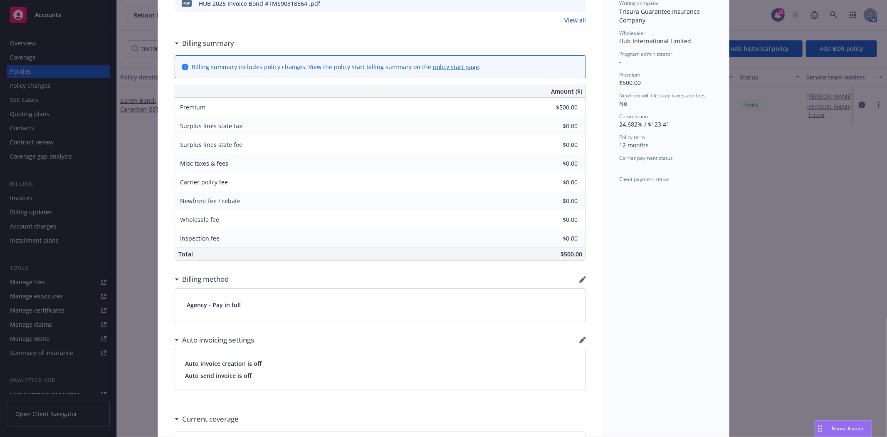
click at [580, 280] on icon "button" at bounding box center [582, 279] width 5 height 5
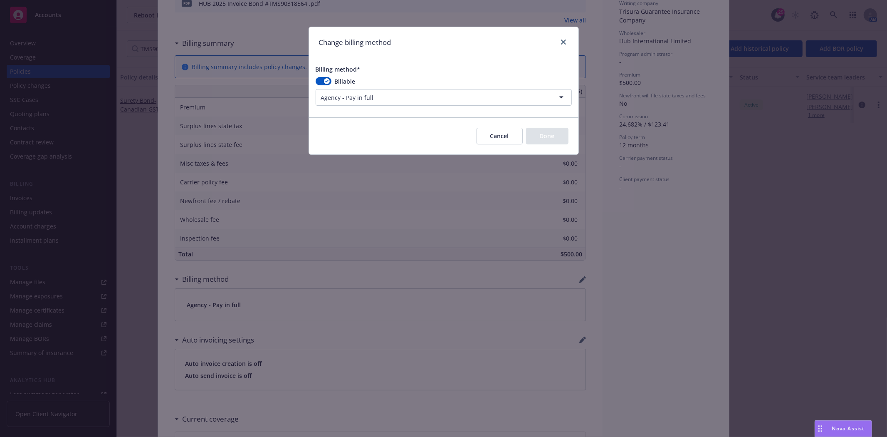
click at [392, 96] on html "Accounts Overview Coverage Policies Policy changes SSC Cases Quoting plans Cont…" at bounding box center [443, 218] width 887 height 437
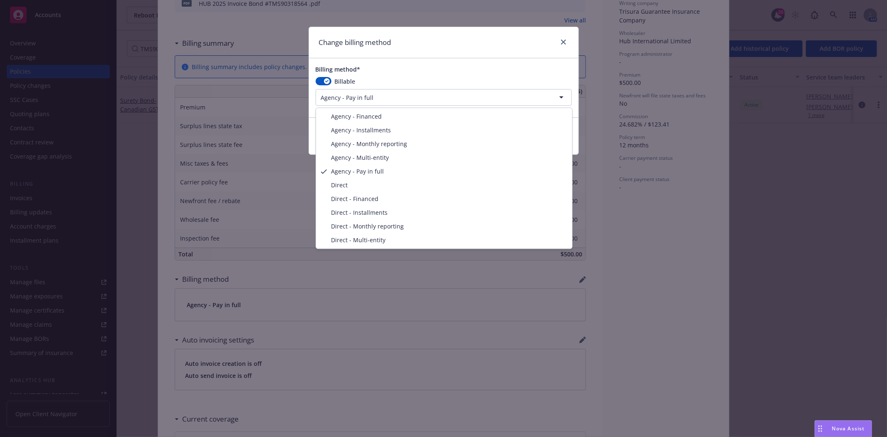
select select "DIRECT"
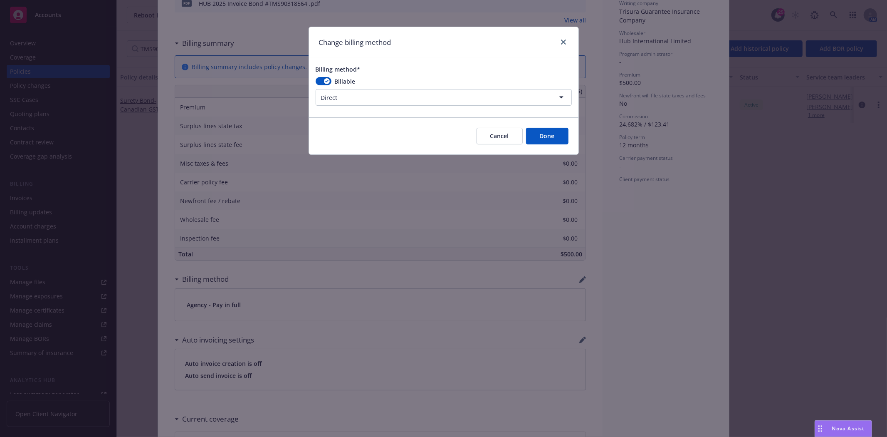
click at [543, 133] on button "Done" at bounding box center [547, 136] width 42 height 17
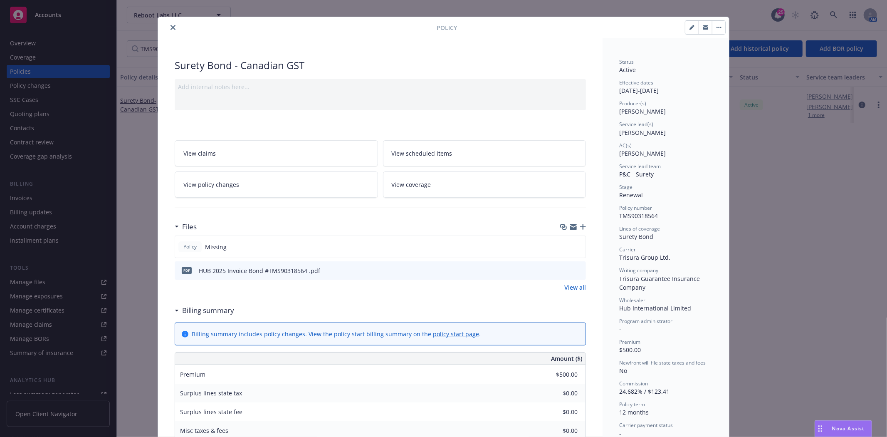
scroll to position [0, 0]
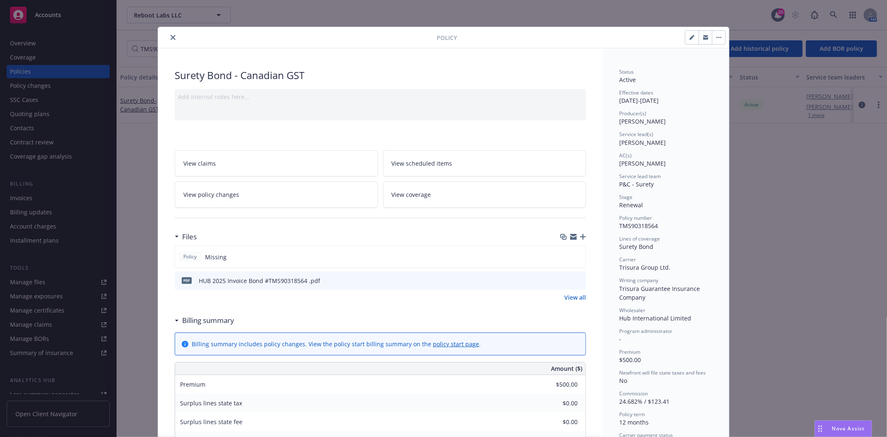
click at [169, 34] on button "close" at bounding box center [173, 37] width 10 height 10
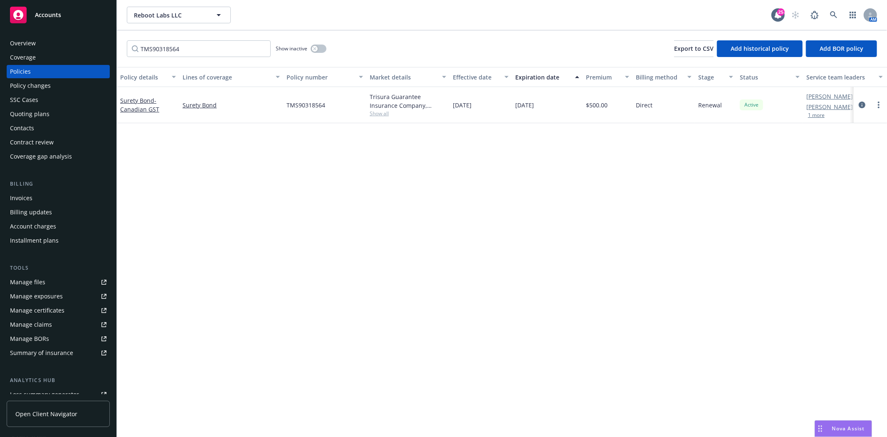
click at [83, 14] on div "Accounts" at bounding box center [58, 15] width 97 height 17
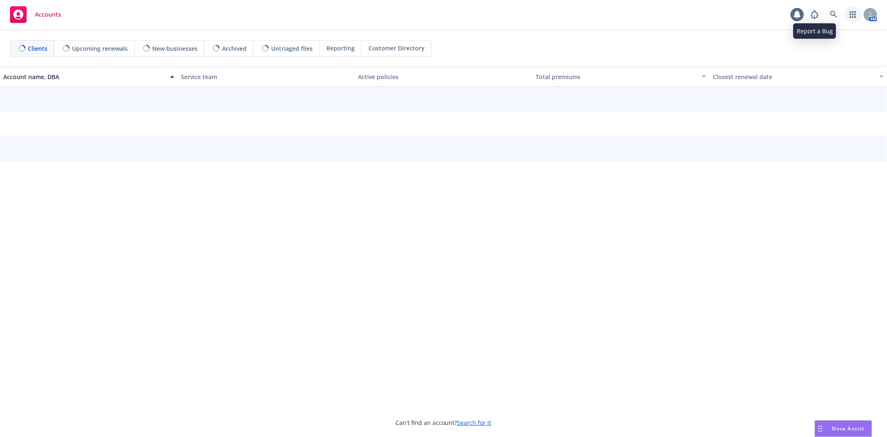
click at [850, 21] on link "button" at bounding box center [853, 14] width 17 height 17
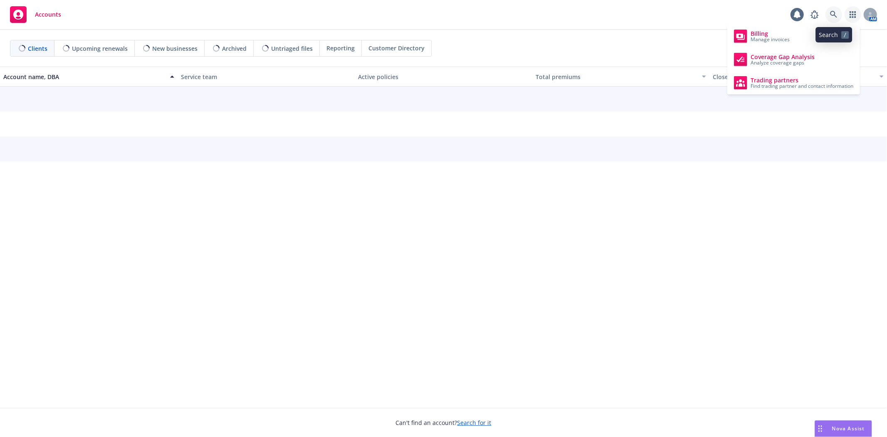
click at [828, 15] on link at bounding box center [834, 14] width 17 height 17
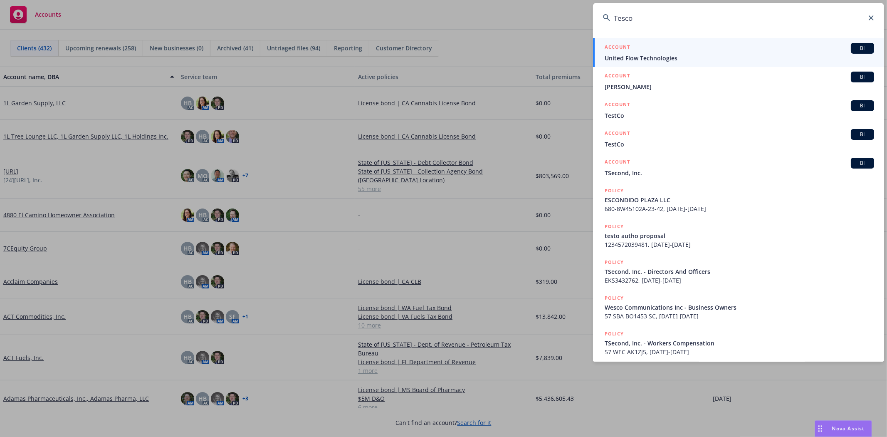
type input "Tesco"
click at [669, 55] on span "United Flow Technologies" at bounding box center [740, 58] width 270 height 9
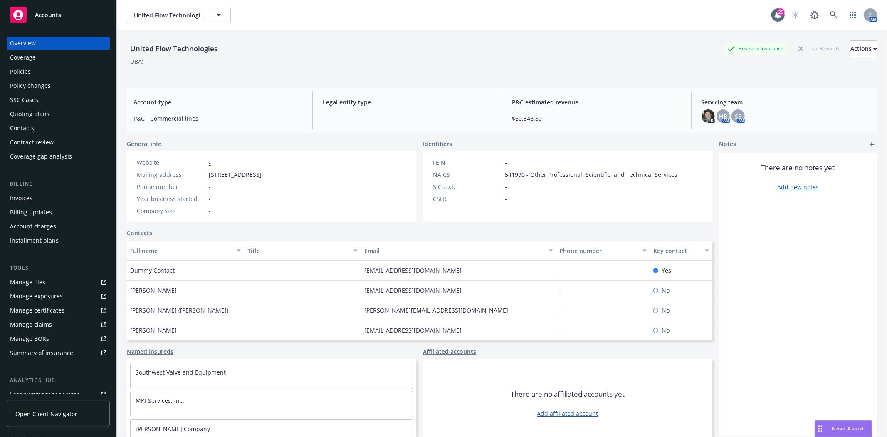
click at [35, 72] on div "Policies" at bounding box center [58, 71] width 97 height 13
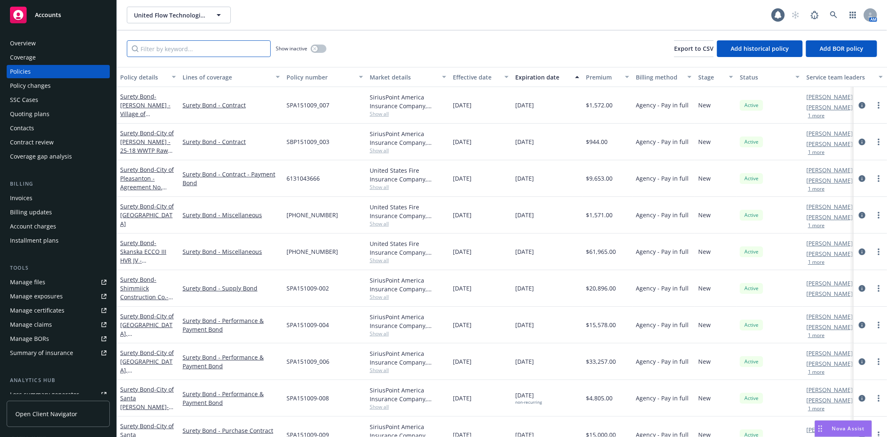
click at [164, 47] on input "Filter by keyword..." at bounding box center [199, 48] width 144 height 17
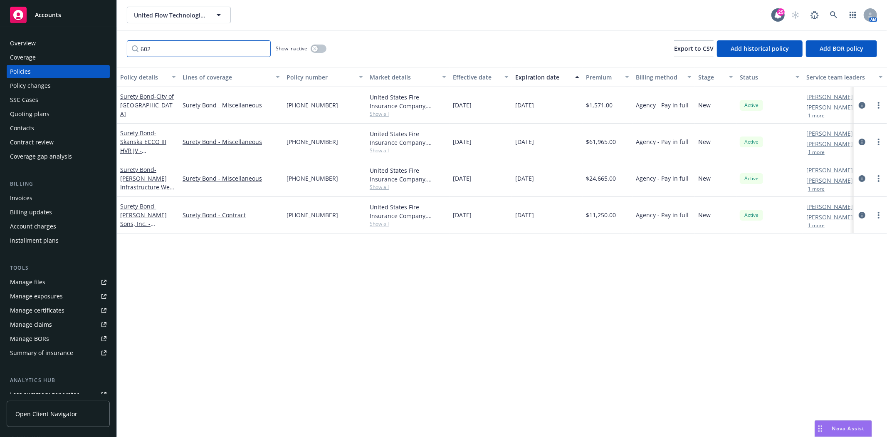
type input "602"
click at [302, 175] on span "[PHONE_NUMBER]" at bounding box center [313, 178] width 52 height 9
click at [304, 176] on span "[PHONE_NUMBER]" at bounding box center [313, 178] width 52 height 9
click at [305, 176] on span "[PHONE_NUMBER]" at bounding box center [313, 178] width 52 height 9
drag, startPoint x: 276, startPoint y: 176, endPoint x: 280, endPoint y: 176, distance: 4.2
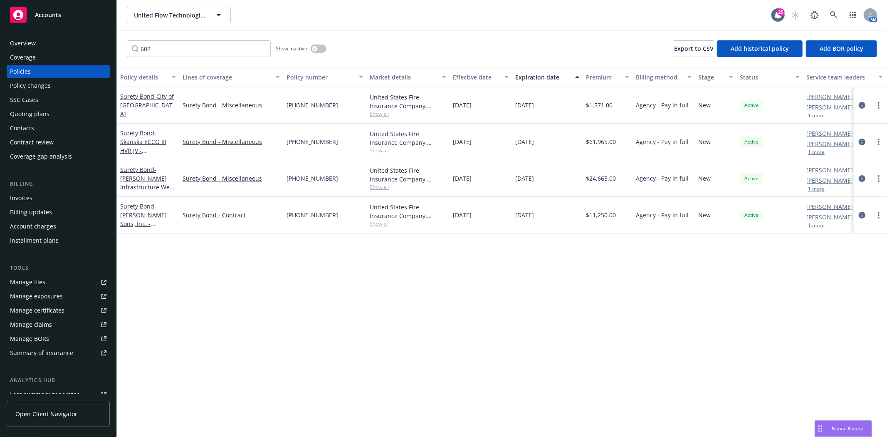
click at [279, 176] on link "Surety Bond - Miscellaneous" at bounding box center [231, 178] width 97 height 9
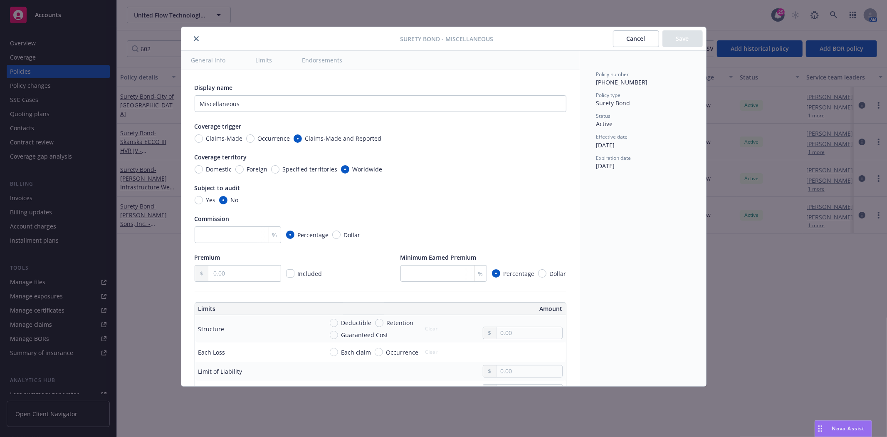
radio input "true"
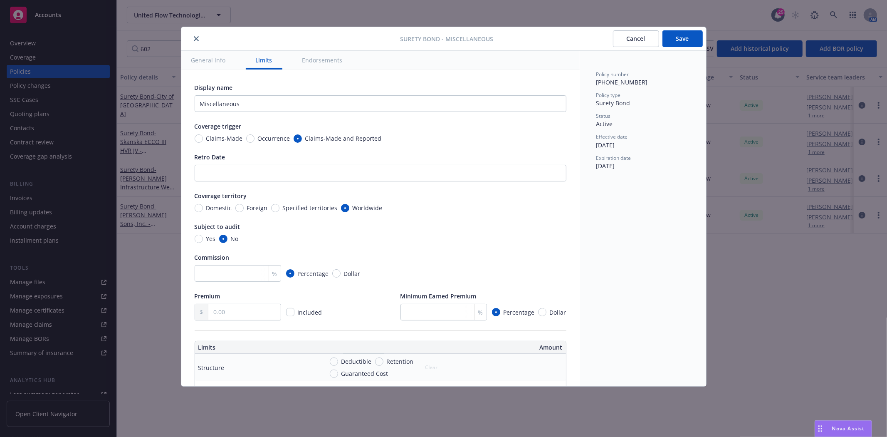
click at [203, 35] on div "Surety Bond - Miscellaneous Cancel Save" at bounding box center [443, 39] width 525 height 24
click at [195, 40] on icon "close" at bounding box center [196, 38] width 5 height 5
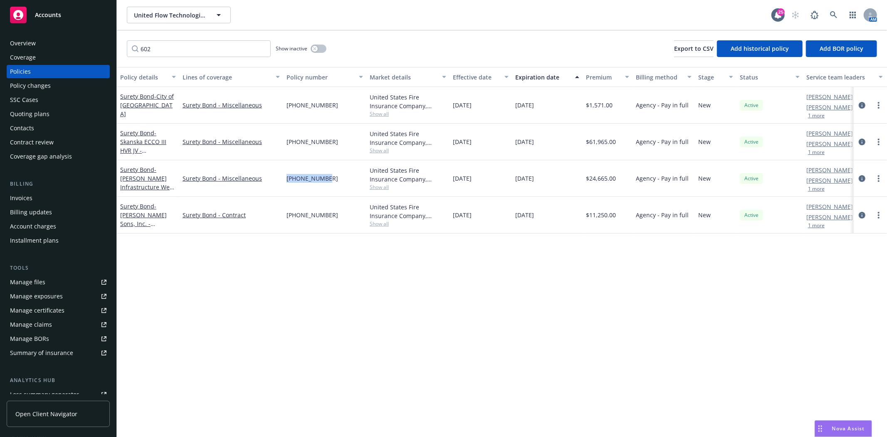
drag, startPoint x: 321, startPoint y: 176, endPoint x: 289, endPoint y: 176, distance: 31.6
click at [284, 176] on div "[PHONE_NUMBER]" at bounding box center [324, 178] width 83 height 37
copy span "[PHONE_NUMBER]"
click at [35, 201] on div "Invoices" at bounding box center [58, 197] width 97 height 13
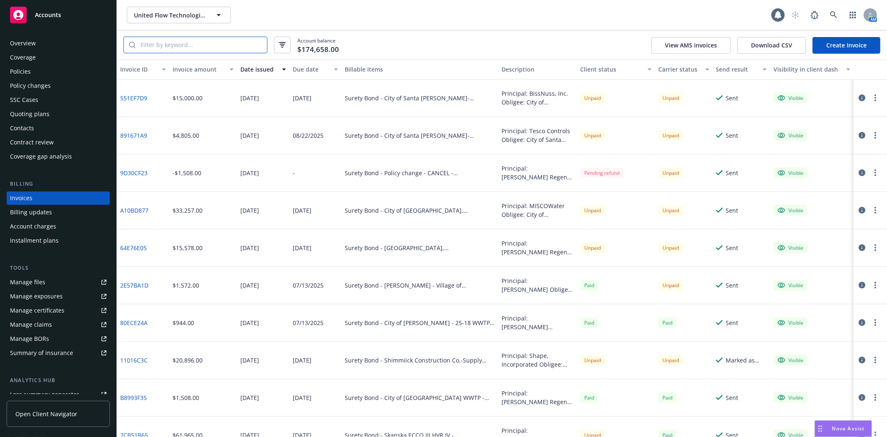
click at [175, 48] on input "search" at bounding box center [201, 45] width 131 height 16
paste input "[PHONE_NUMBER]"
type input "[PHONE_NUMBER]"
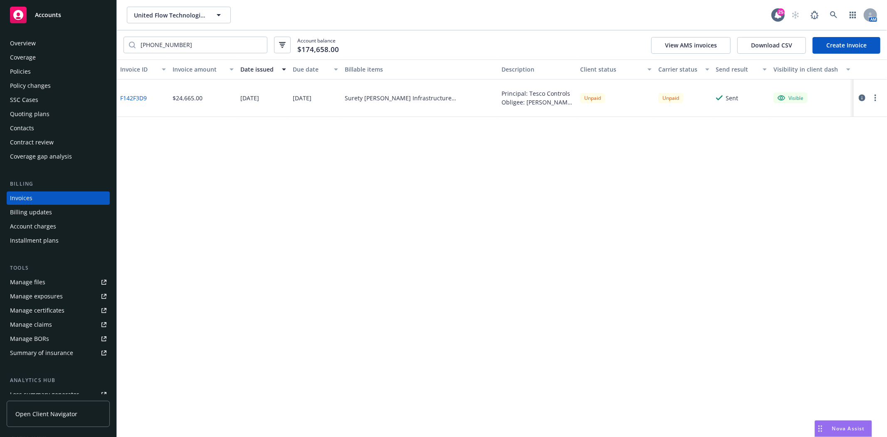
click at [126, 101] on link "F142F3D9" at bounding box center [133, 98] width 27 height 9
click at [57, 73] on div "Policies" at bounding box center [58, 71] width 97 height 13
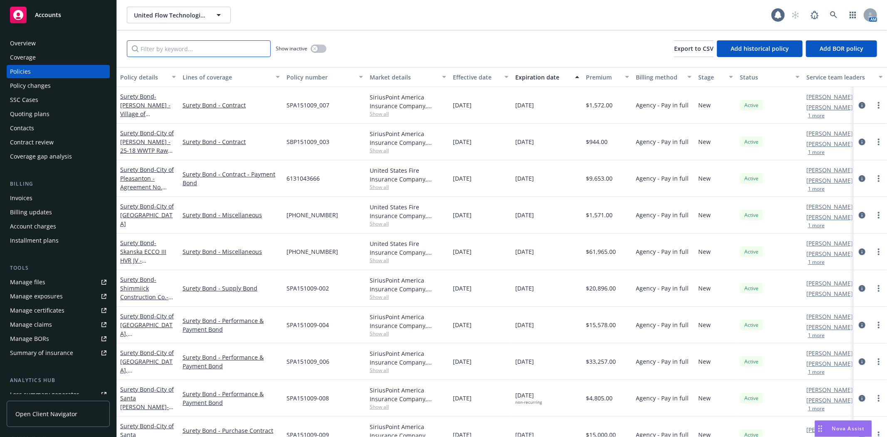
click at [206, 53] on input "Filter by keyword..." at bounding box center [199, 48] width 144 height 17
paste input "F142F3D9"
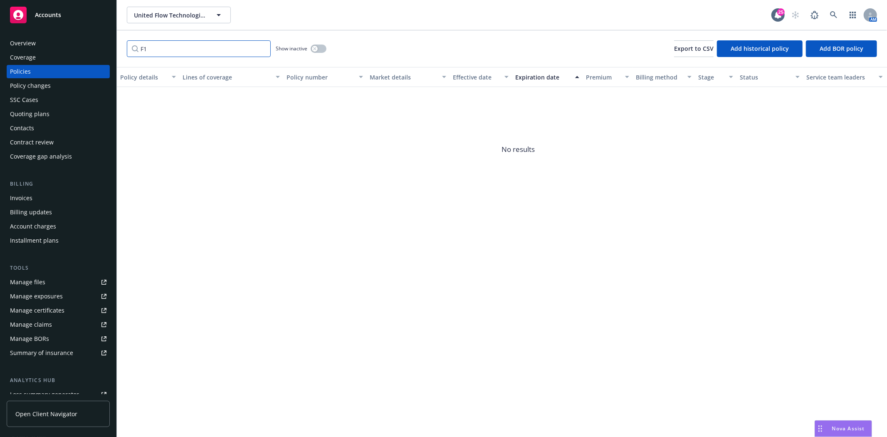
type input "F"
type input "v"
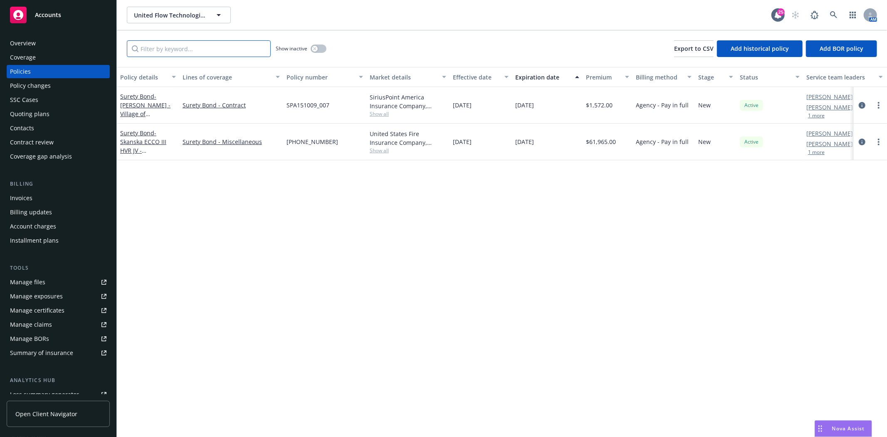
paste input "F142F3D9"
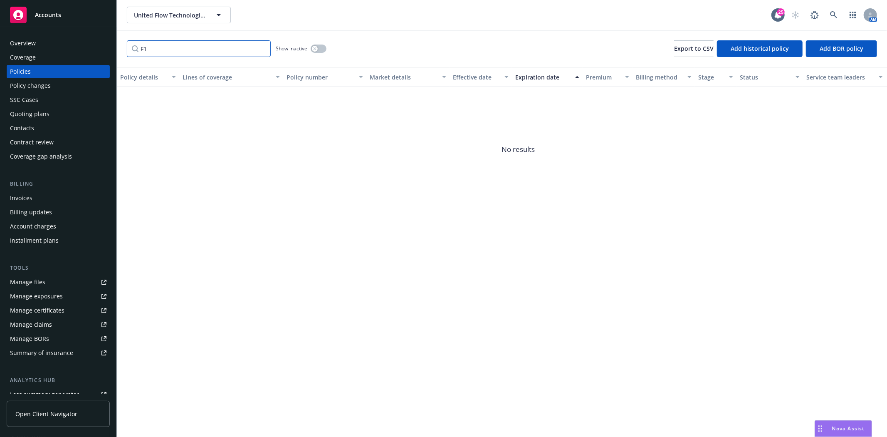
type input "F"
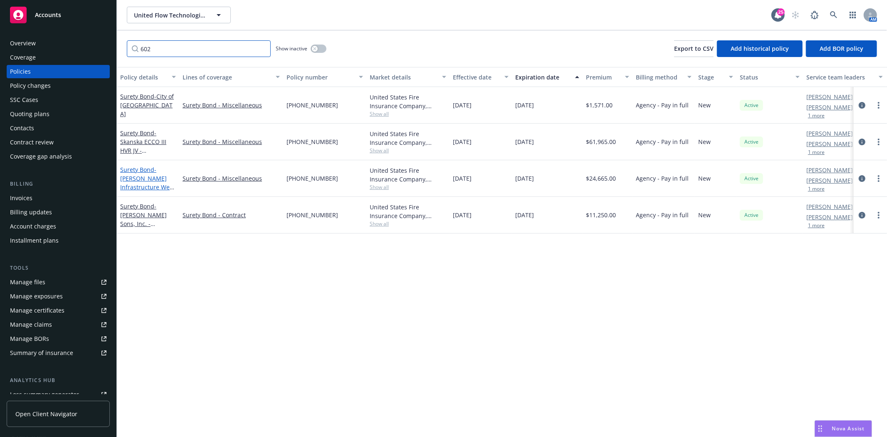
type input "602"
click at [129, 171] on link "Surety [PERSON_NAME] Infrastructure [GEOGRAPHIC_DATA]. - Coyote Pumping Plant A…" at bounding box center [148, 200] width 56 height 69
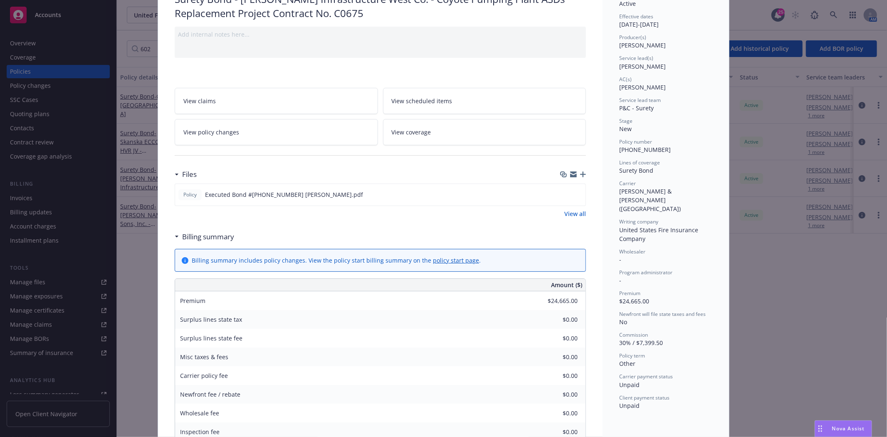
scroll to position [92, 0]
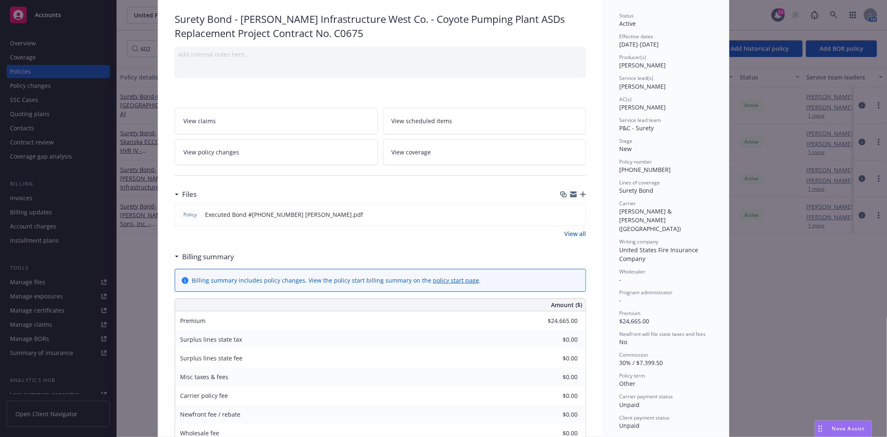
click at [253, 38] on div "Policy Surety [PERSON_NAME] Infrastructure [GEOGRAPHIC_DATA]. - Coyote Pumping …" at bounding box center [443, 390] width 571 height 838
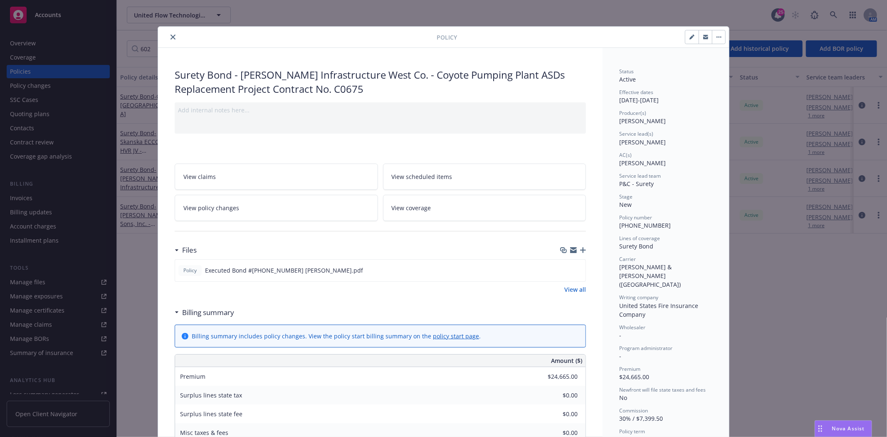
scroll to position [0, 0]
click at [175, 36] on div at bounding box center [298, 37] width 275 height 10
click at [163, 37] on div at bounding box center [298, 37] width 275 height 10
click at [171, 37] on icon "close" at bounding box center [173, 37] width 5 height 5
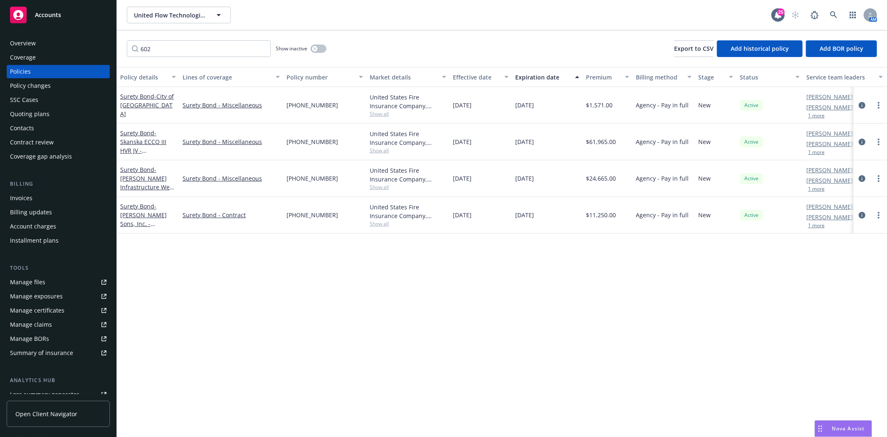
click at [59, 193] on div "Invoices" at bounding box center [58, 197] width 97 height 13
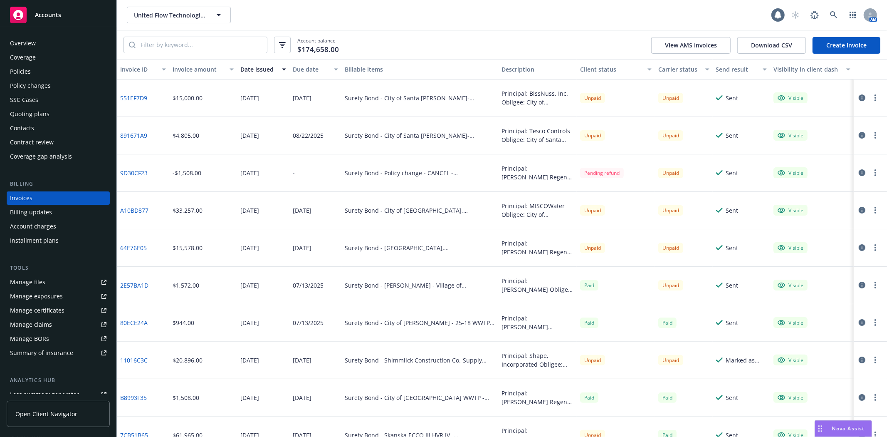
drag, startPoint x: 232, startPoint y: 34, endPoint x: 233, endPoint y: 42, distance: 8.8
click at [232, 35] on div "Account balance $174,658.00 View AMS invoices Download CSV Create Invoice" at bounding box center [502, 44] width 770 height 29
click at [233, 42] on input "search" at bounding box center [201, 45] width 131 height 16
paste input "F142F3D9"
type input "F142F3D9"
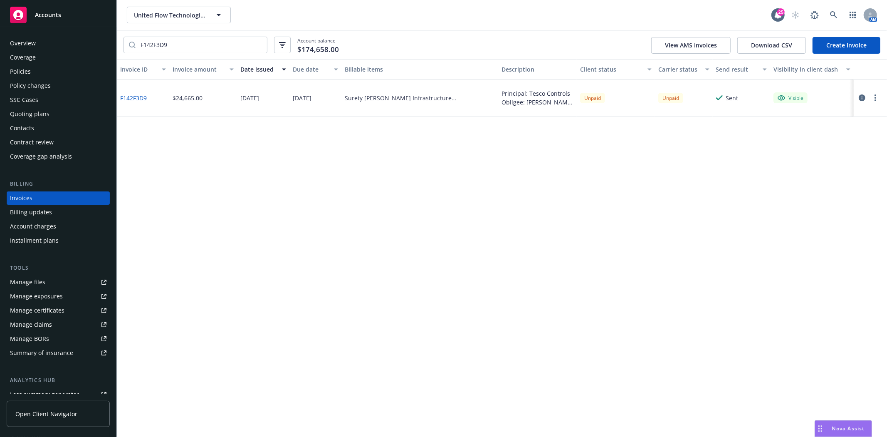
scroll to position [46, 0]
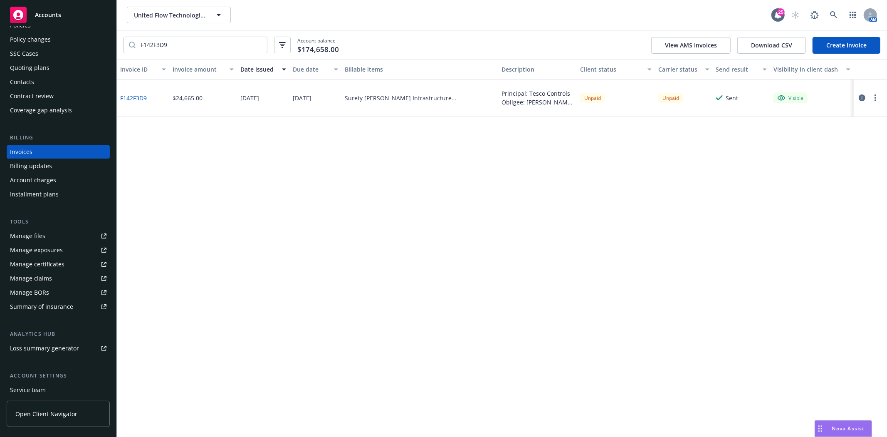
click at [49, 15] on span "Accounts" at bounding box center [48, 15] width 26 height 7
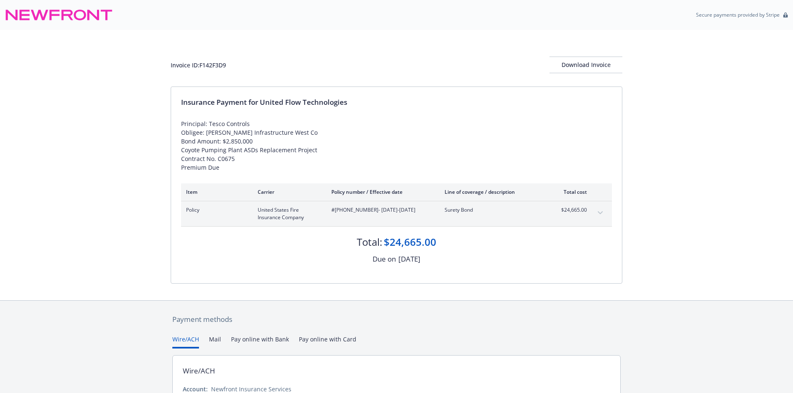
drag, startPoint x: 228, startPoint y: 55, endPoint x: 231, endPoint y: 62, distance: 6.9
click at [228, 57] on div "Invoice ID: F142F3D9 Download Invoice" at bounding box center [396, 58] width 451 height 57
drag, startPoint x: 236, startPoint y: 69, endPoint x: 207, endPoint y: 68, distance: 29.6
click at [201, 66] on div "Invoice ID: F142F3D9 Download Invoice" at bounding box center [396, 65] width 451 height 17
copy div "F142F3D9"
